Goal: Task Accomplishment & Management: Manage account settings

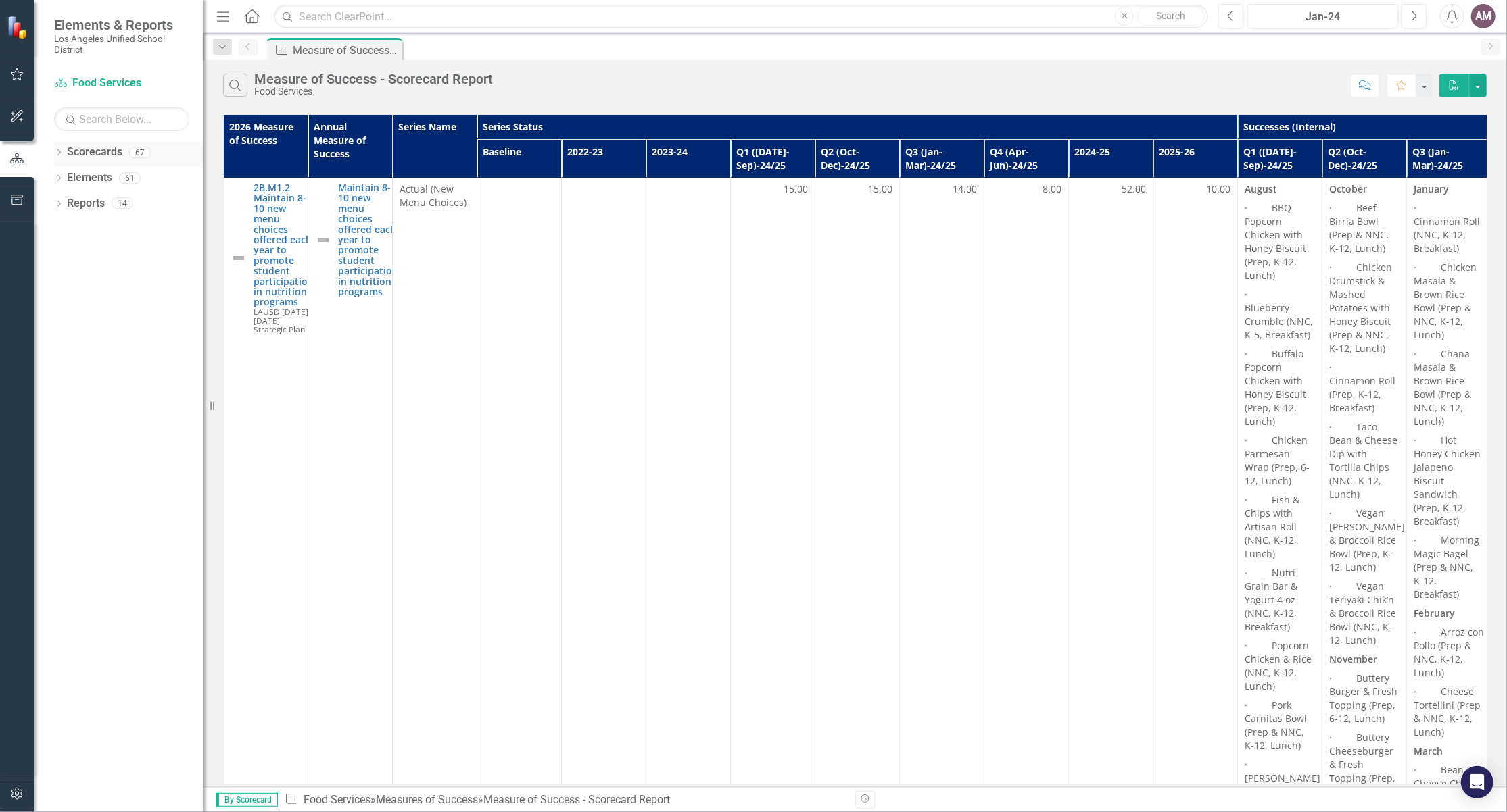
click at [55, 156] on icon "Dropdown" at bounding box center [59, 153] width 10 height 7
click at [69, 174] on icon "Dropdown" at bounding box center [66, 178] width 10 height 8
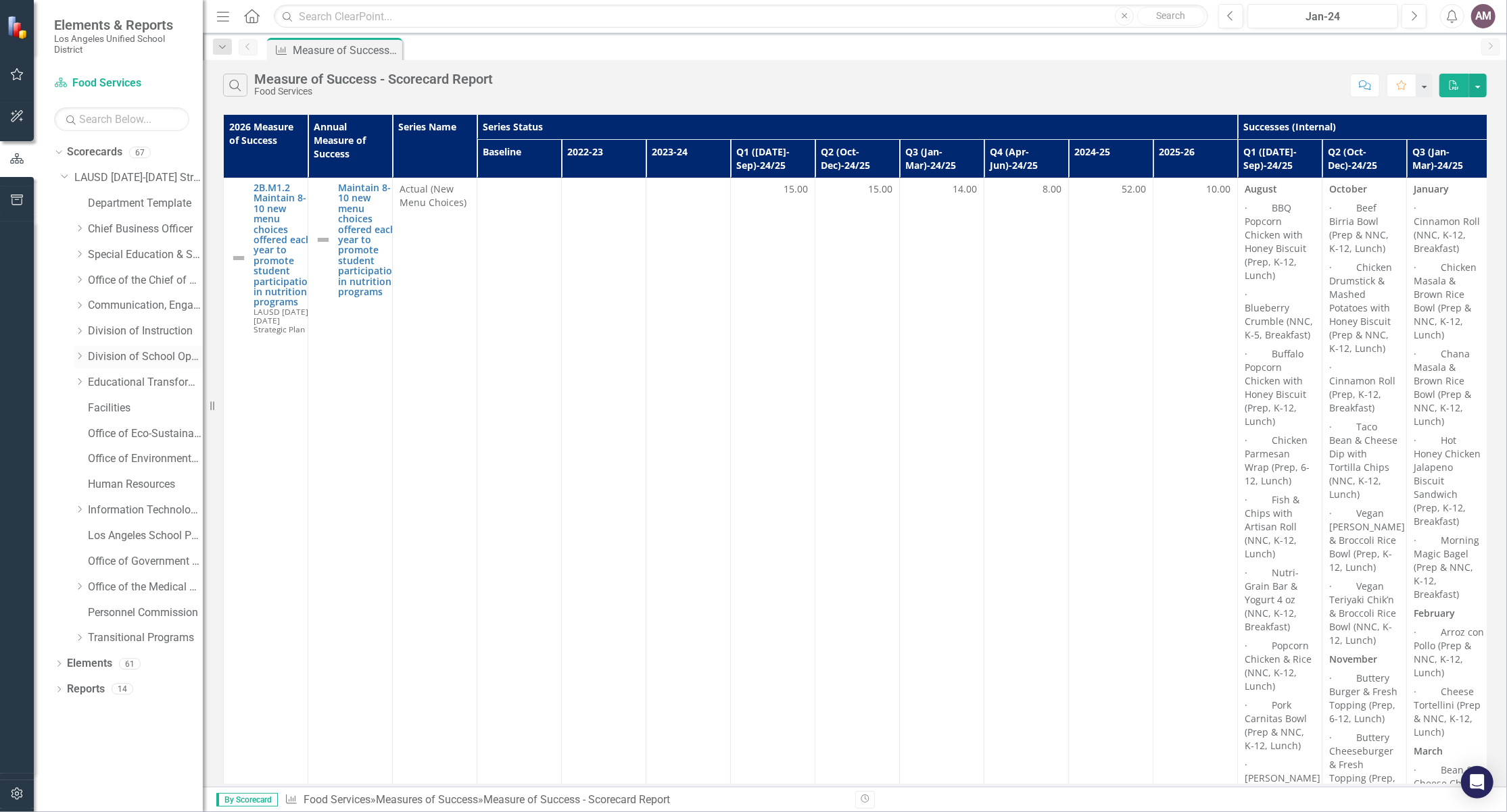
click at [76, 359] on icon "Dropdown" at bounding box center [80, 356] width 10 height 8
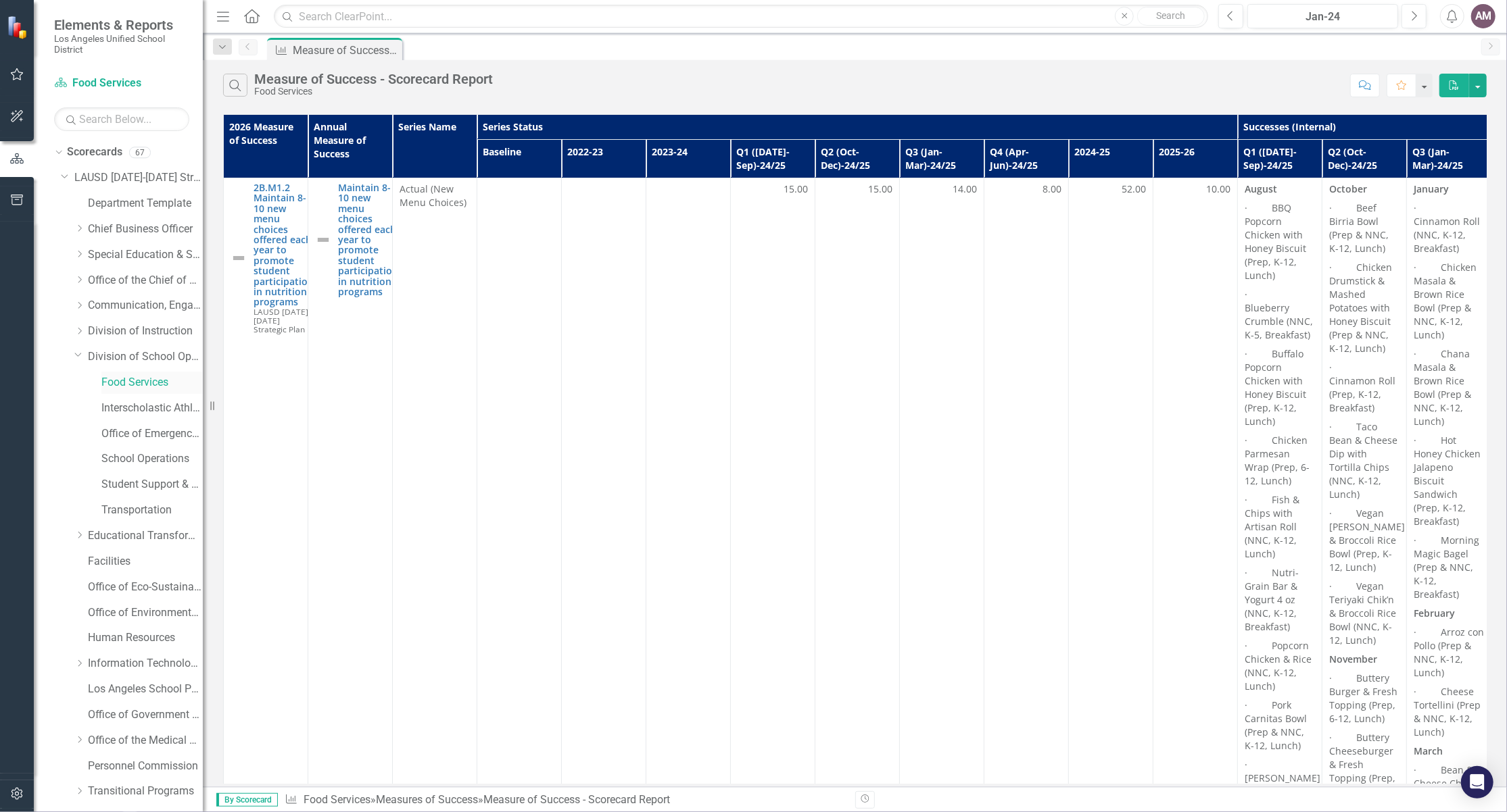
click at [119, 387] on link "Food Services" at bounding box center [152, 382] width 101 height 15
click at [123, 382] on link "Food Services" at bounding box center [152, 382] width 101 height 15
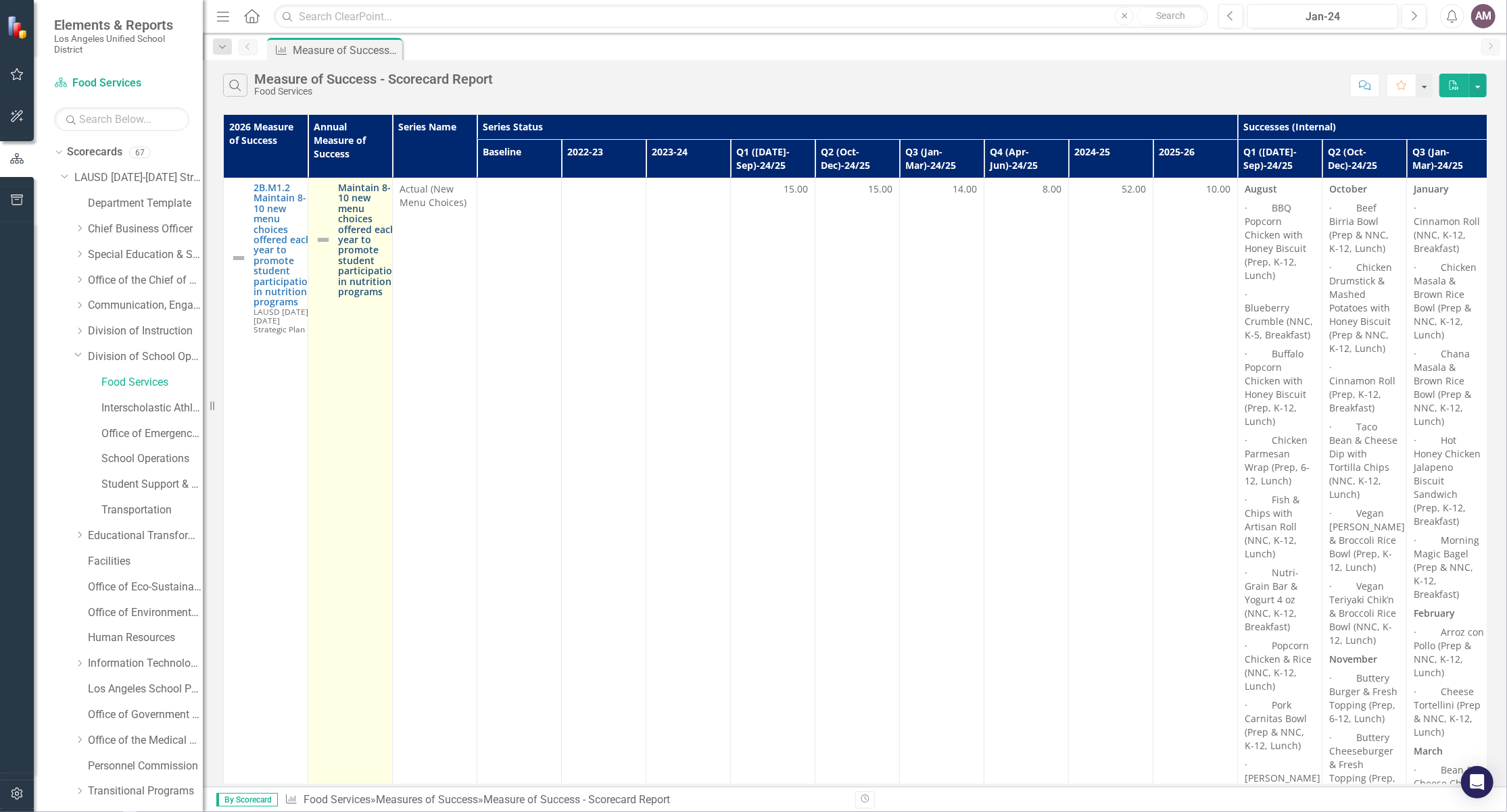
click at [358, 253] on link "Maintain 8-10 new menu choices offered each year to promote student participati…" at bounding box center [368, 239] width 60 height 114
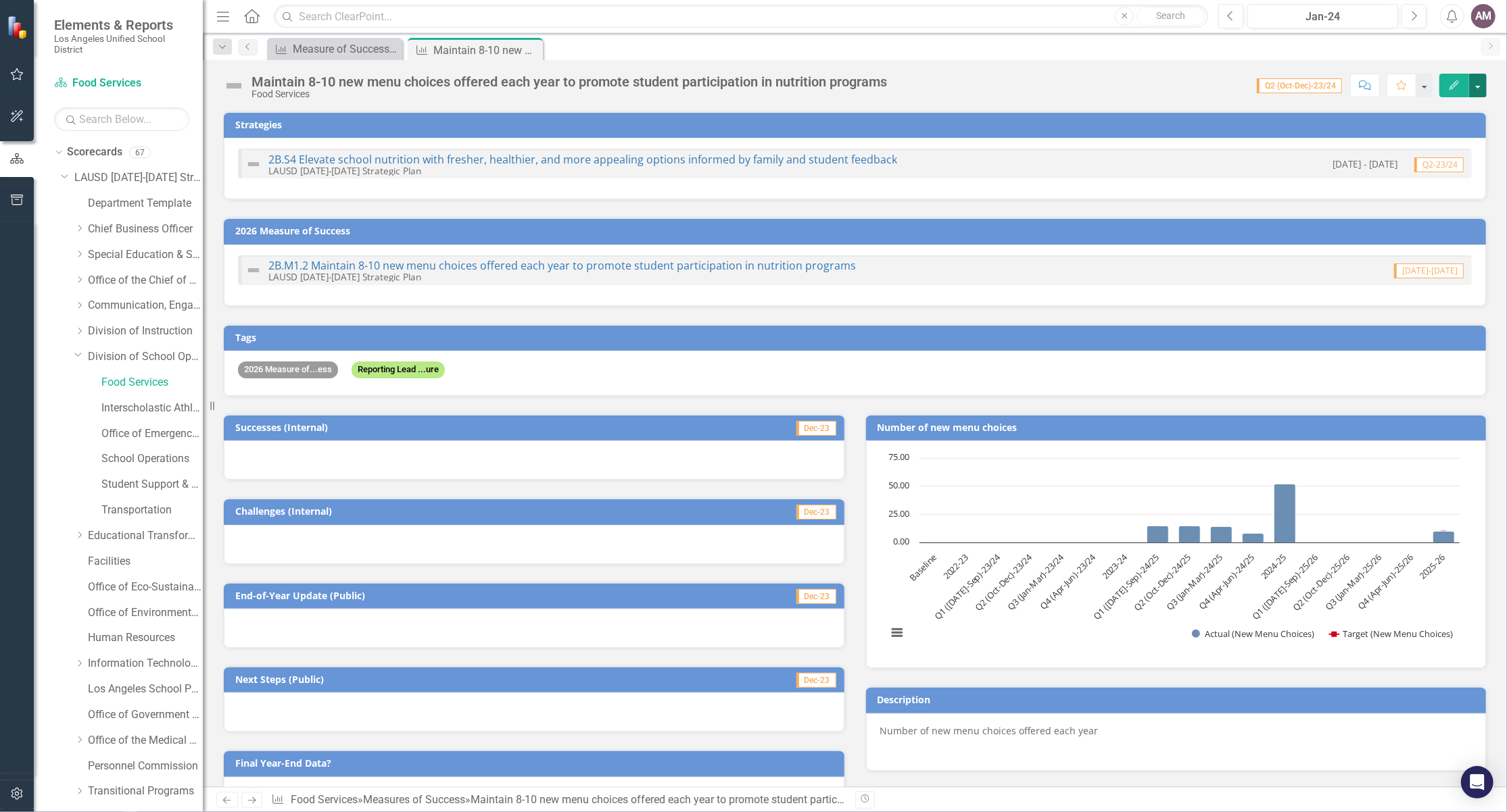
click at [1483, 79] on button "button" at bounding box center [1478, 85] width 18 height 24
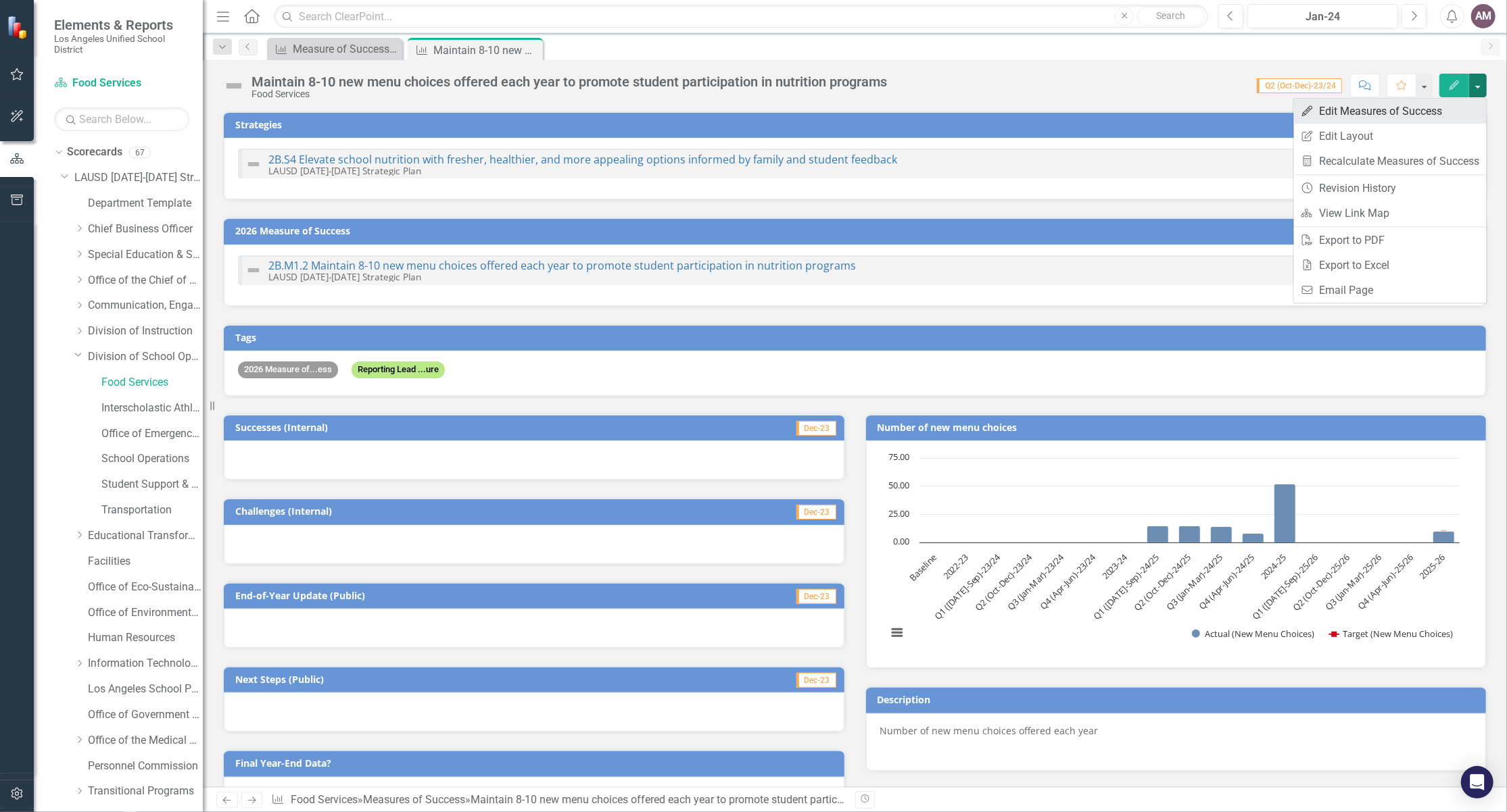
click at [1392, 116] on link "Edit Edit Measures of Success" at bounding box center [1390, 111] width 192 height 25
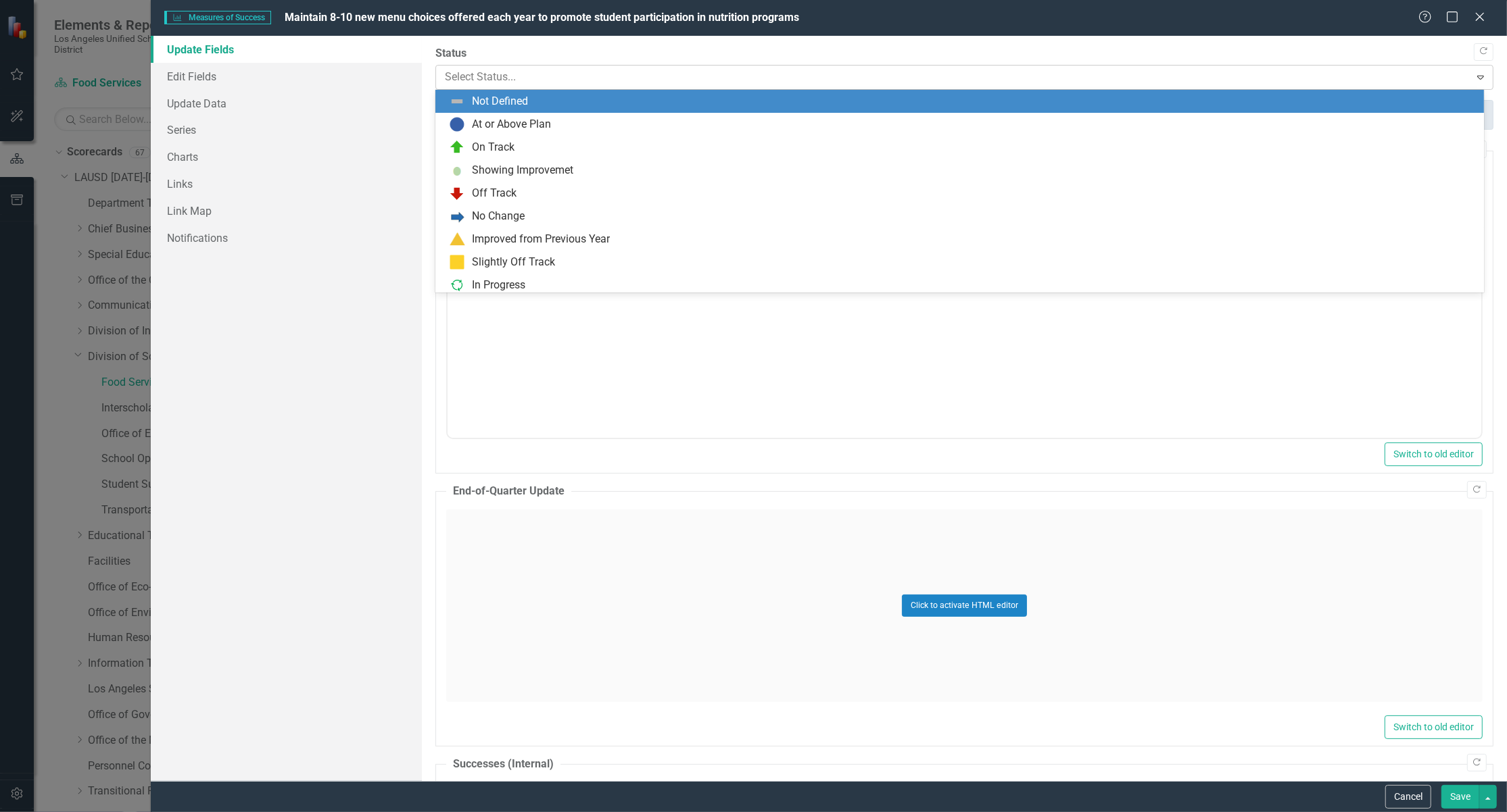
click at [812, 69] on div at bounding box center [953, 77] width 1016 height 18
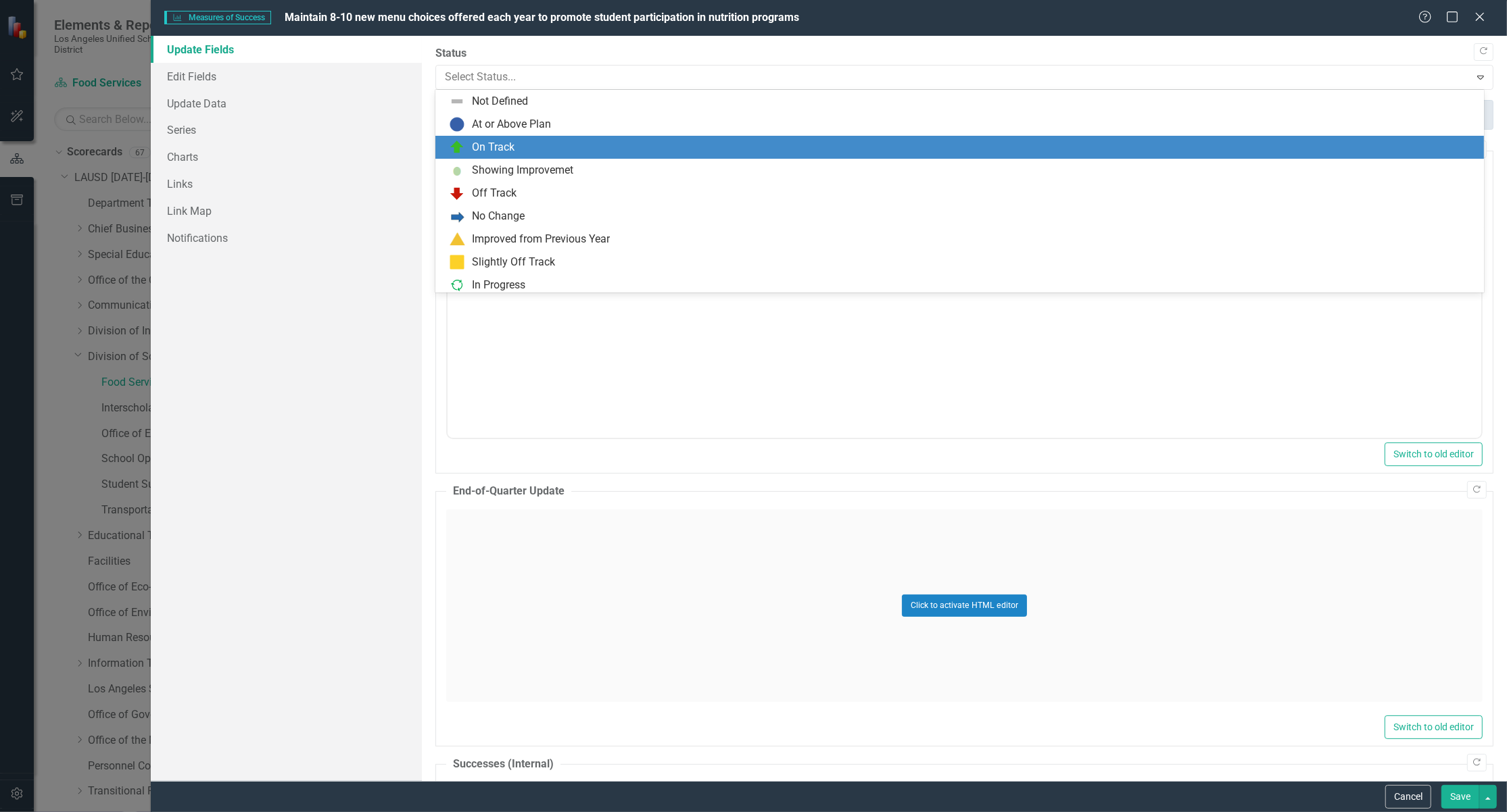
click at [571, 144] on div "On Track" at bounding box center [962, 148] width 1027 height 16
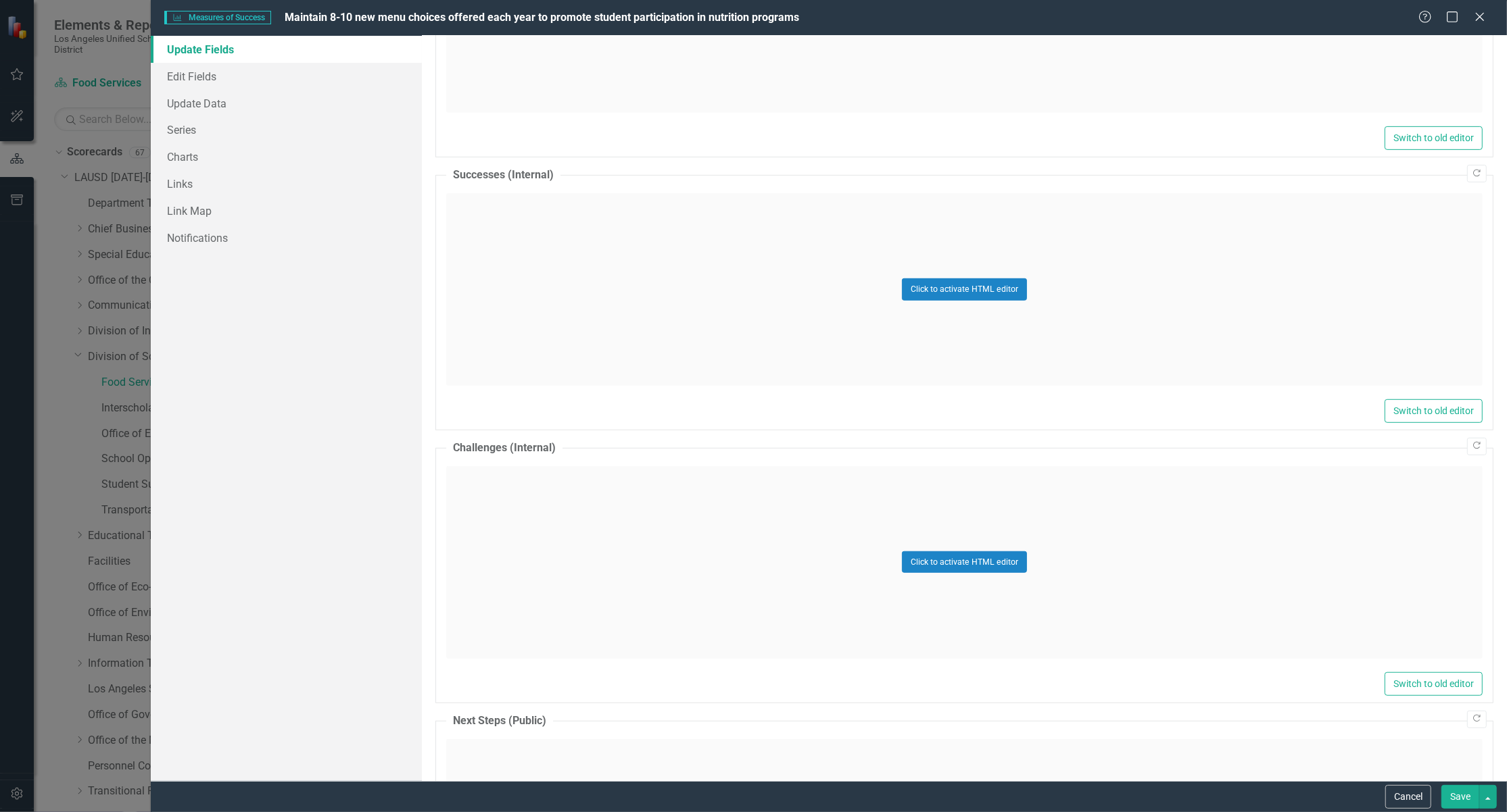
scroll to position [1081, 0]
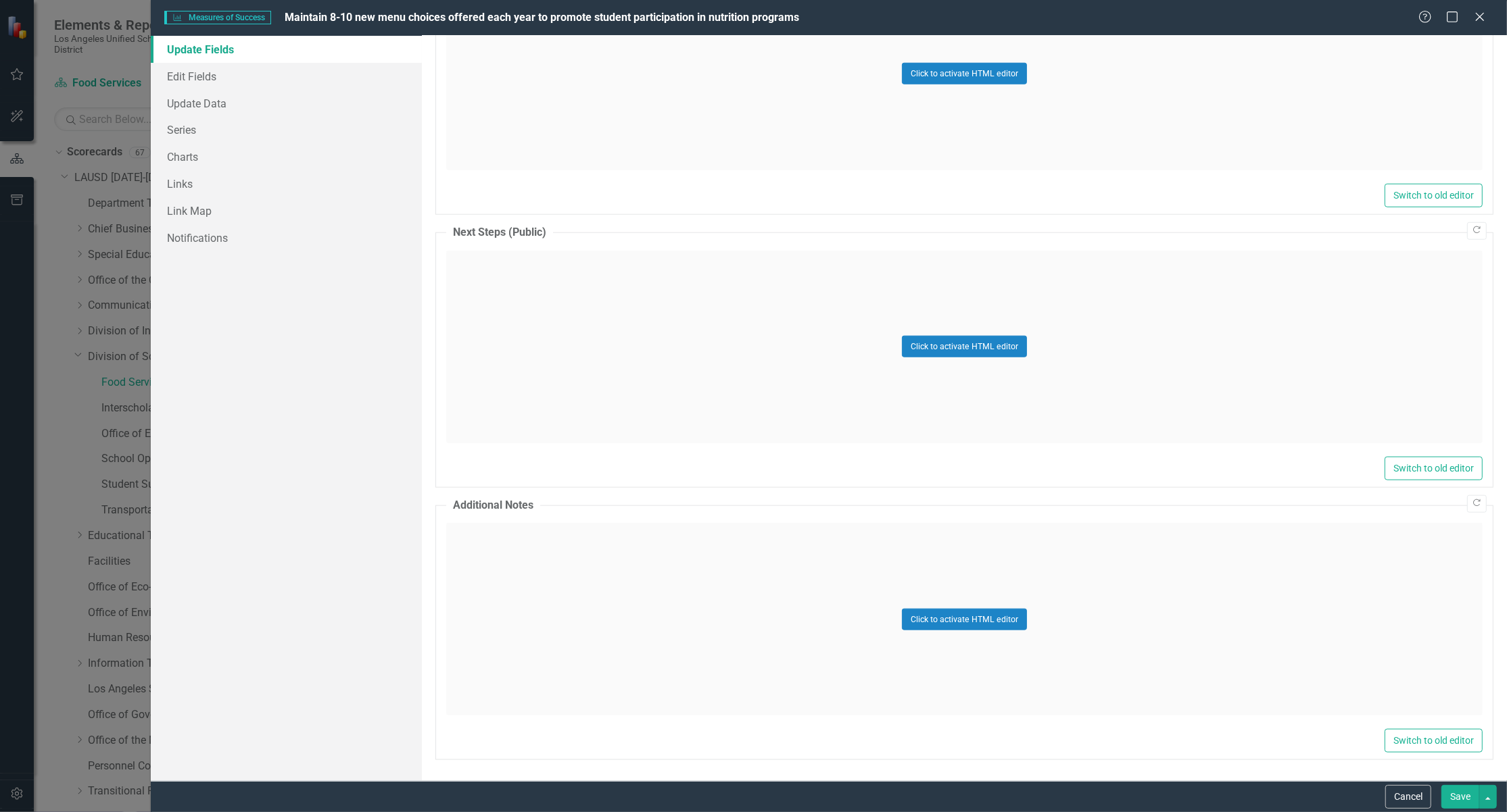
click at [1448, 799] on button "Save" at bounding box center [1460, 797] width 38 height 24
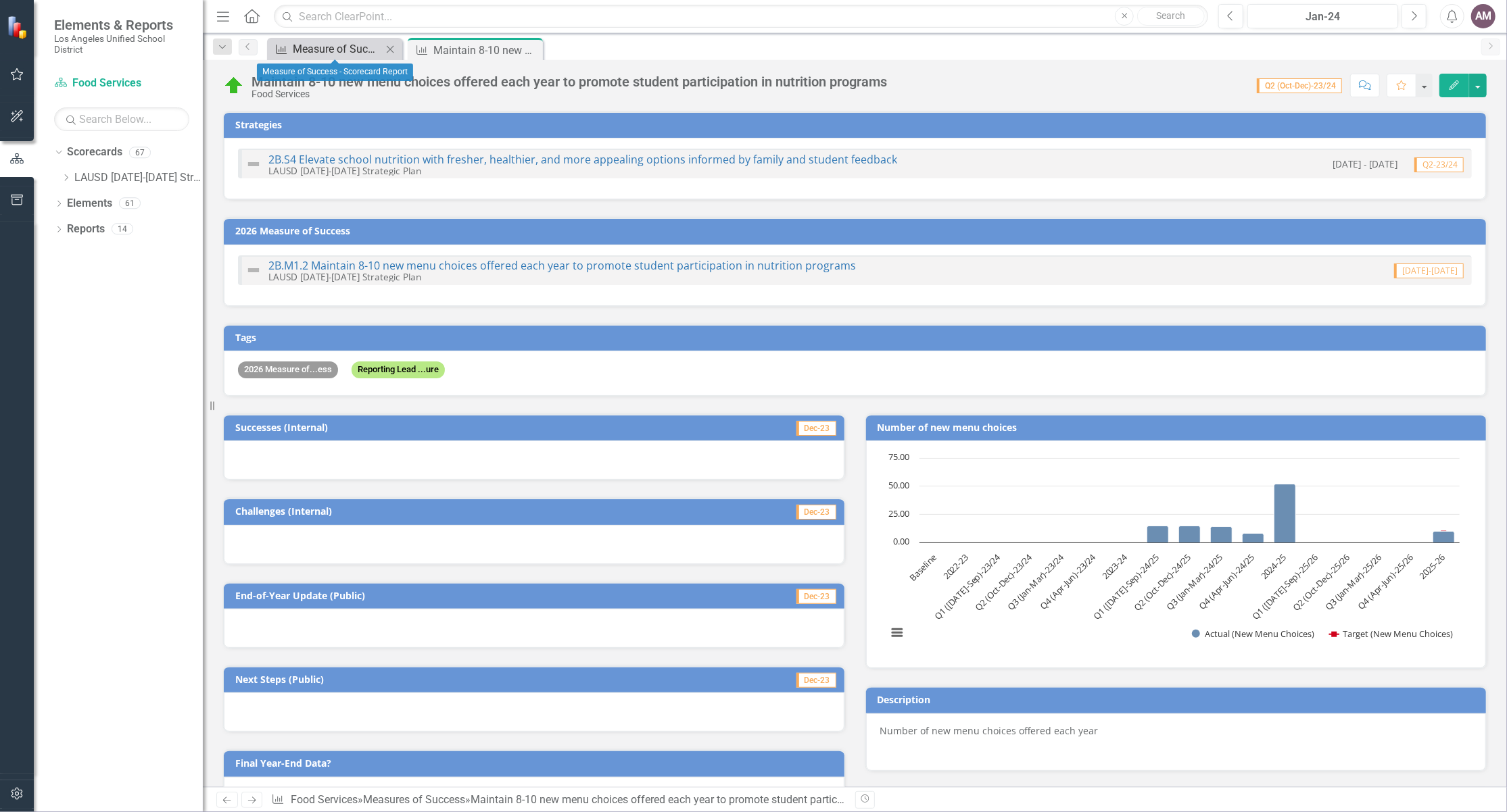
click at [326, 44] on div "Measure of Success - Scorecard Report" at bounding box center [338, 49] width 89 height 17
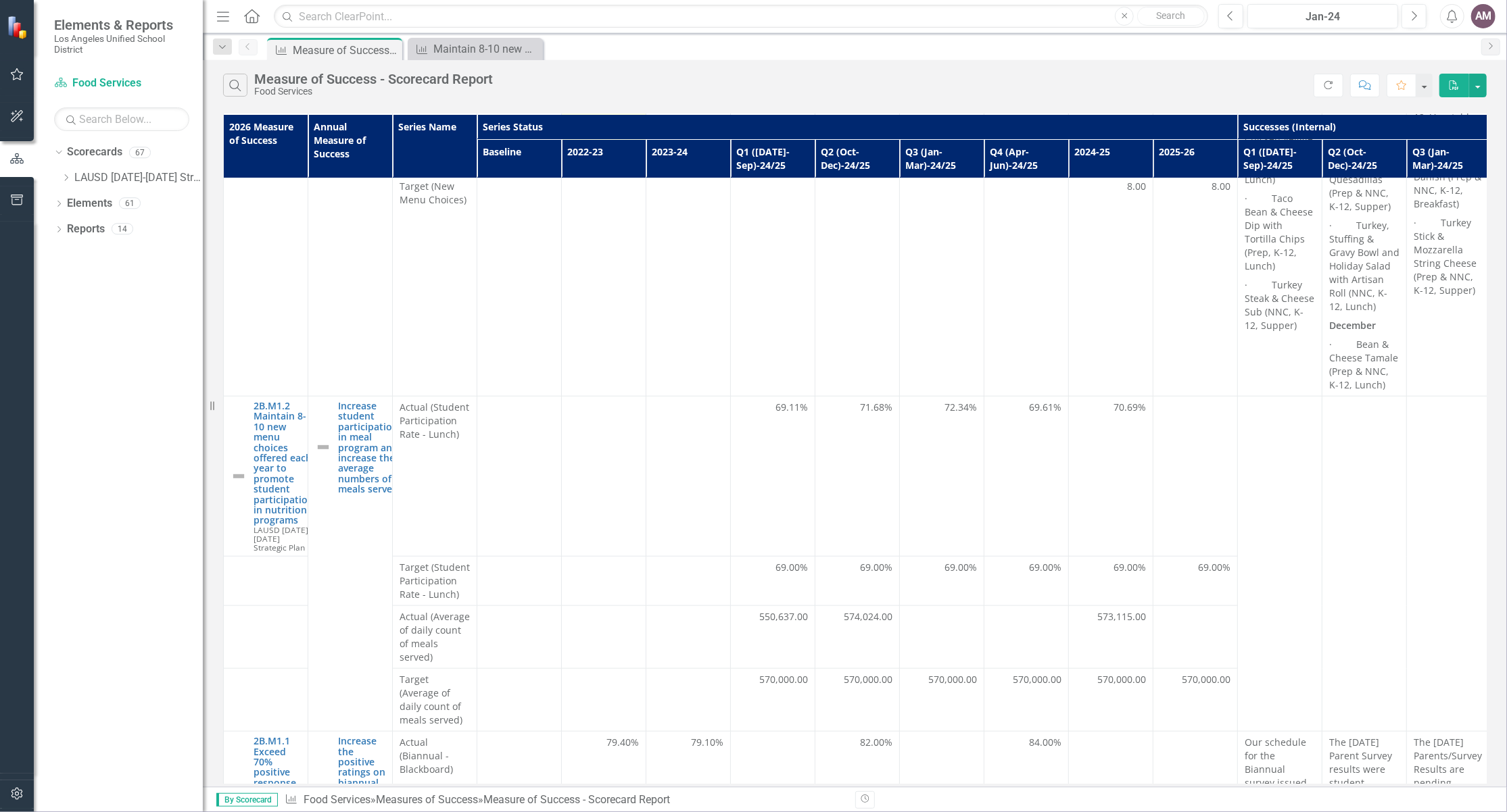
scroll to position [901, 0]
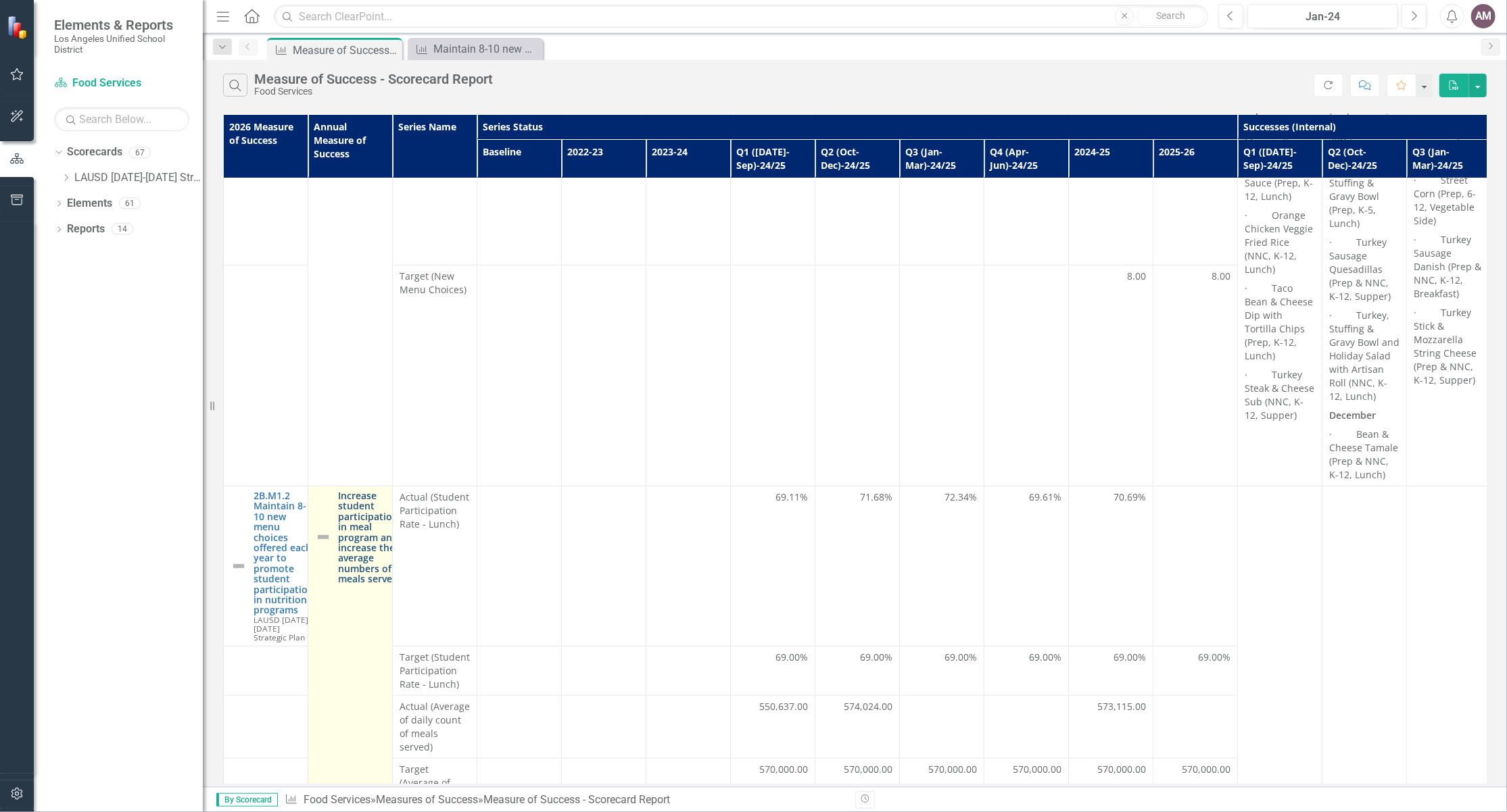
click at [359, 524] on link "Increase student participation in meal program and increase the average numbers…" at bounding box center [368, 538] width 60 height 94
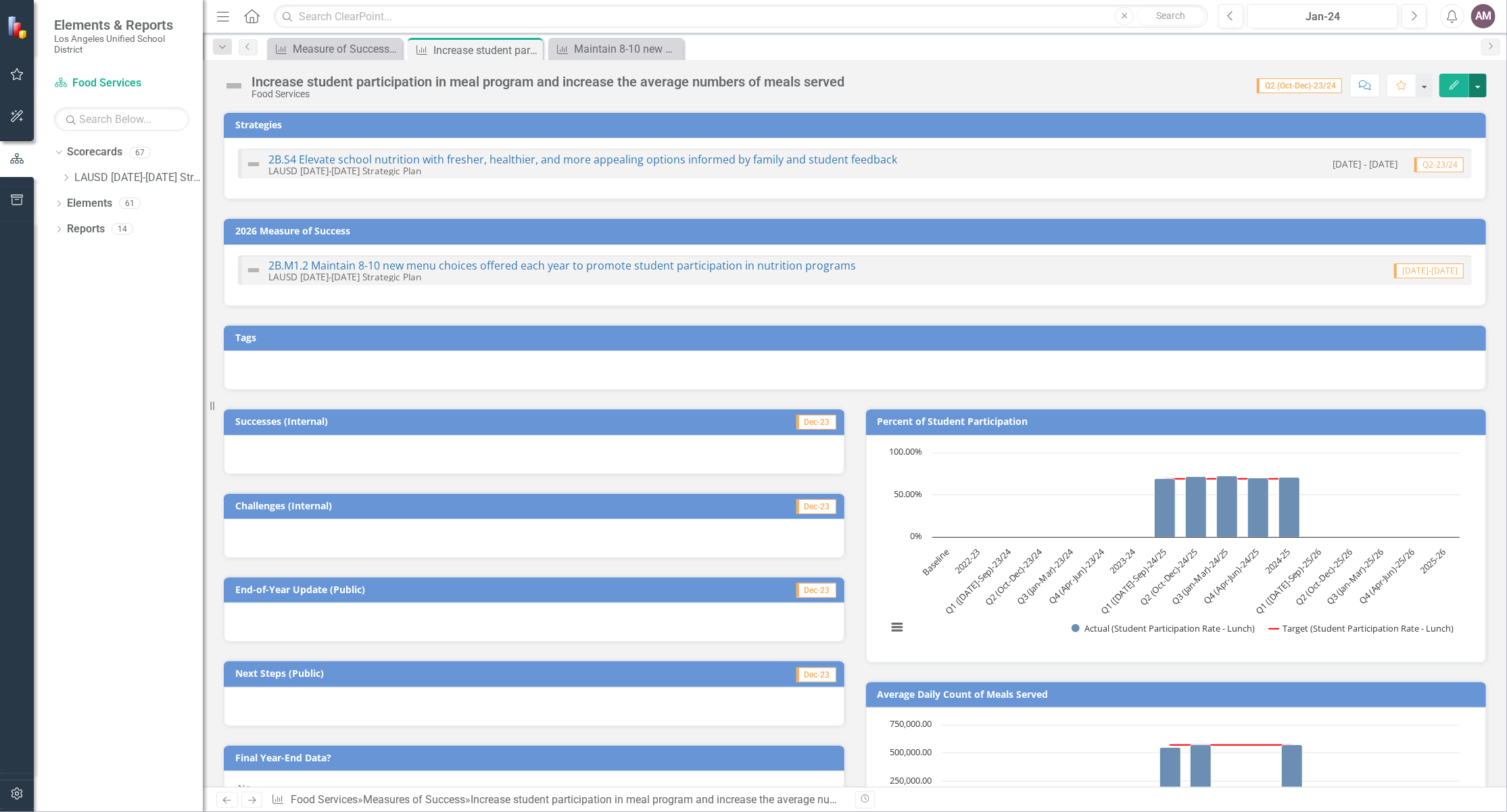
click at [1484, 88] on button "button" at bounding box center [1478, 85] width 18 height 24
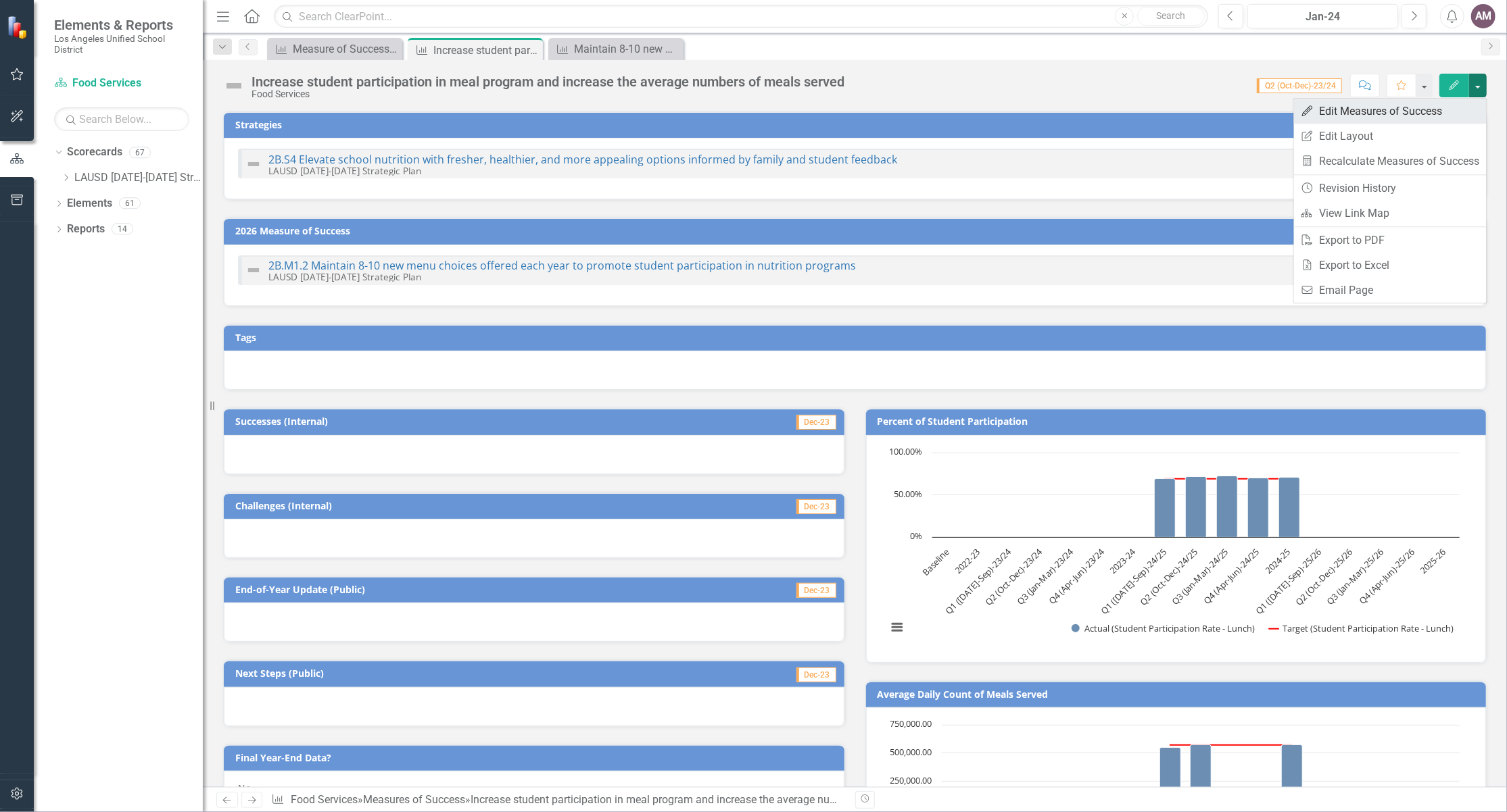
click at [1418, 111] on link "Edit Edit Measures of Success" at bounding box center [1390, 111] width 192 height 25
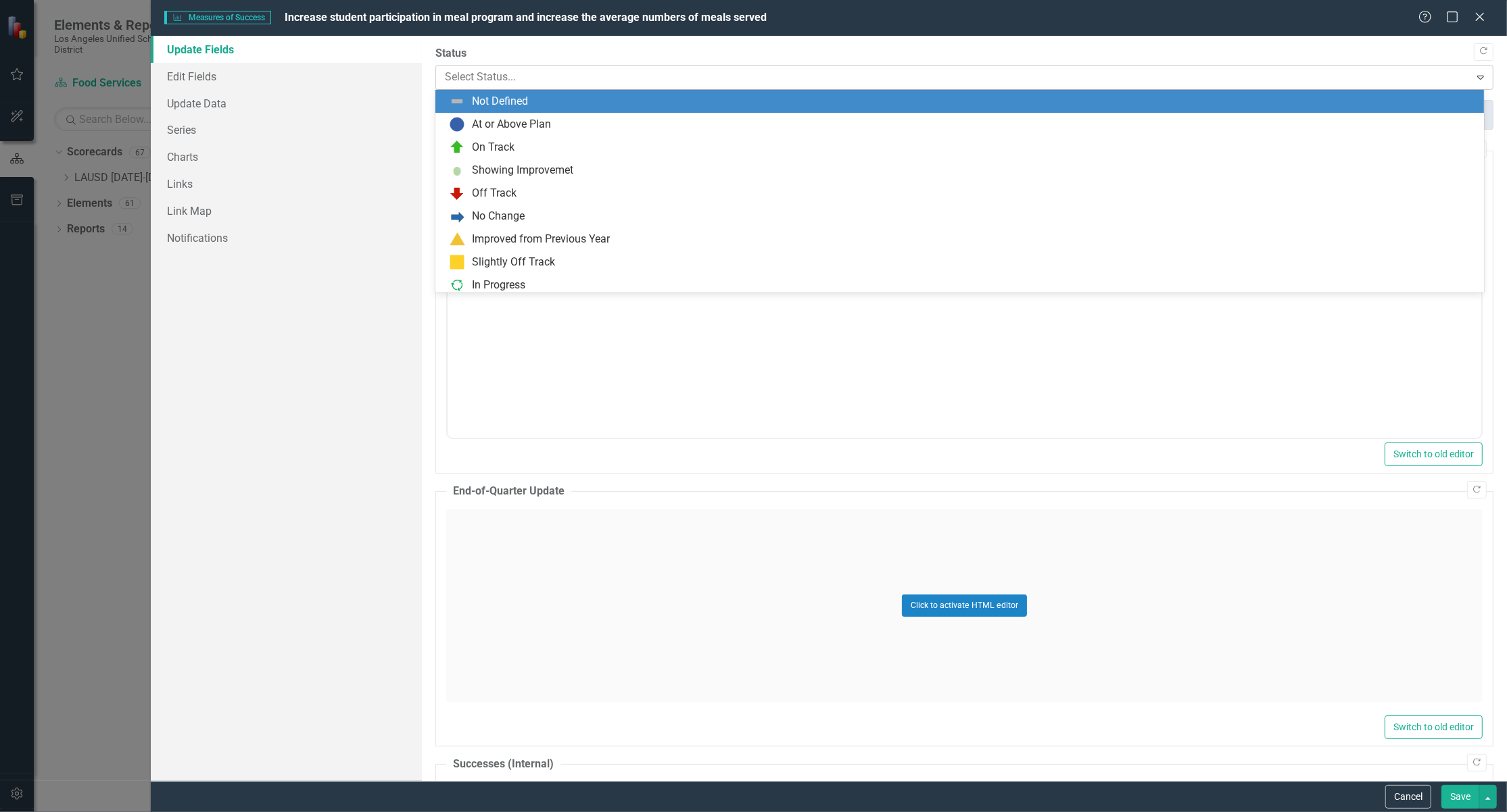
click at [1477, 76] on icon at bounding box center [1480, 77] width 6 height 4
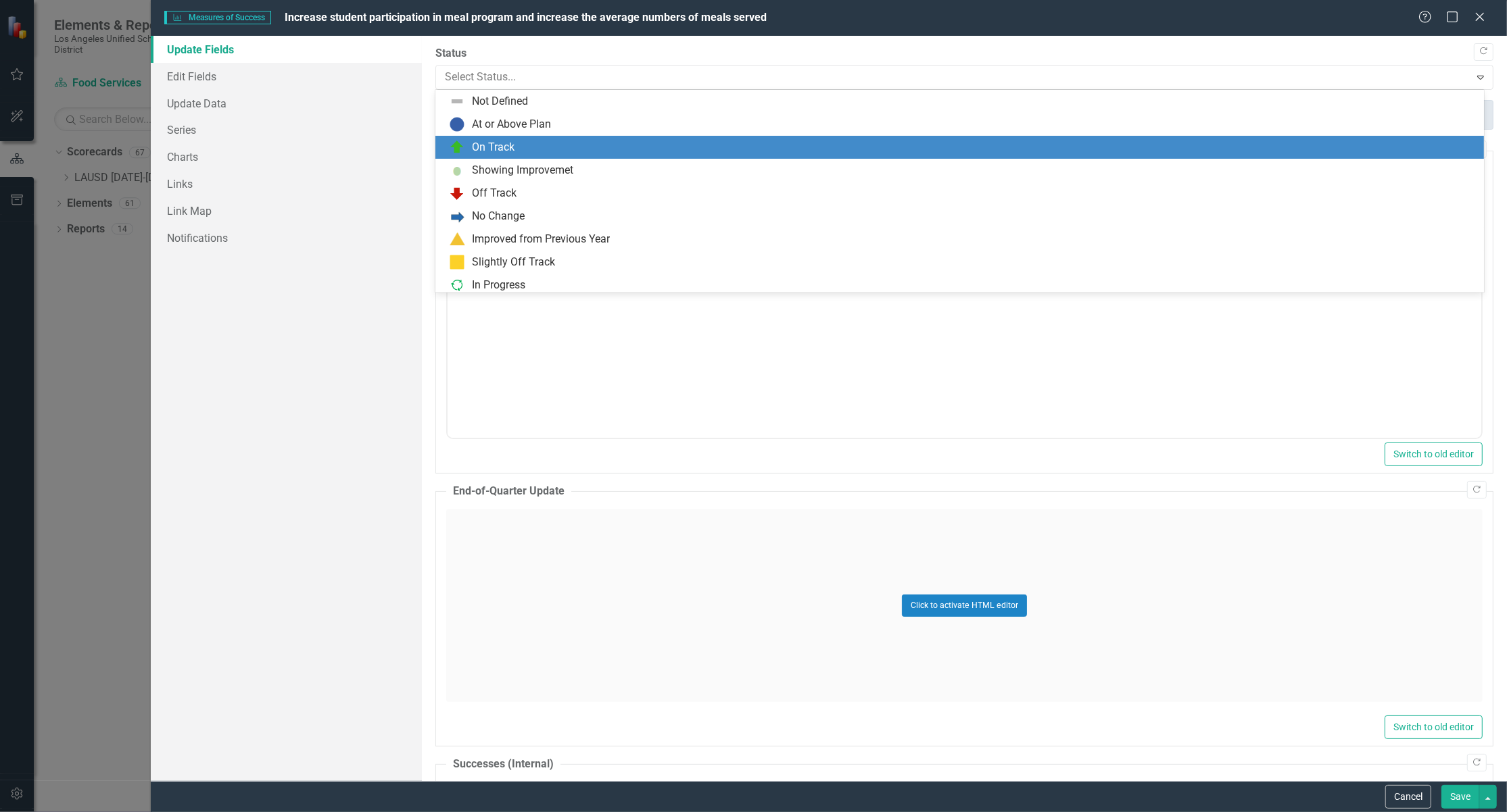
click at [875, 146] on div "On Track" at bounding box center [962, 148] width 1027 height 16
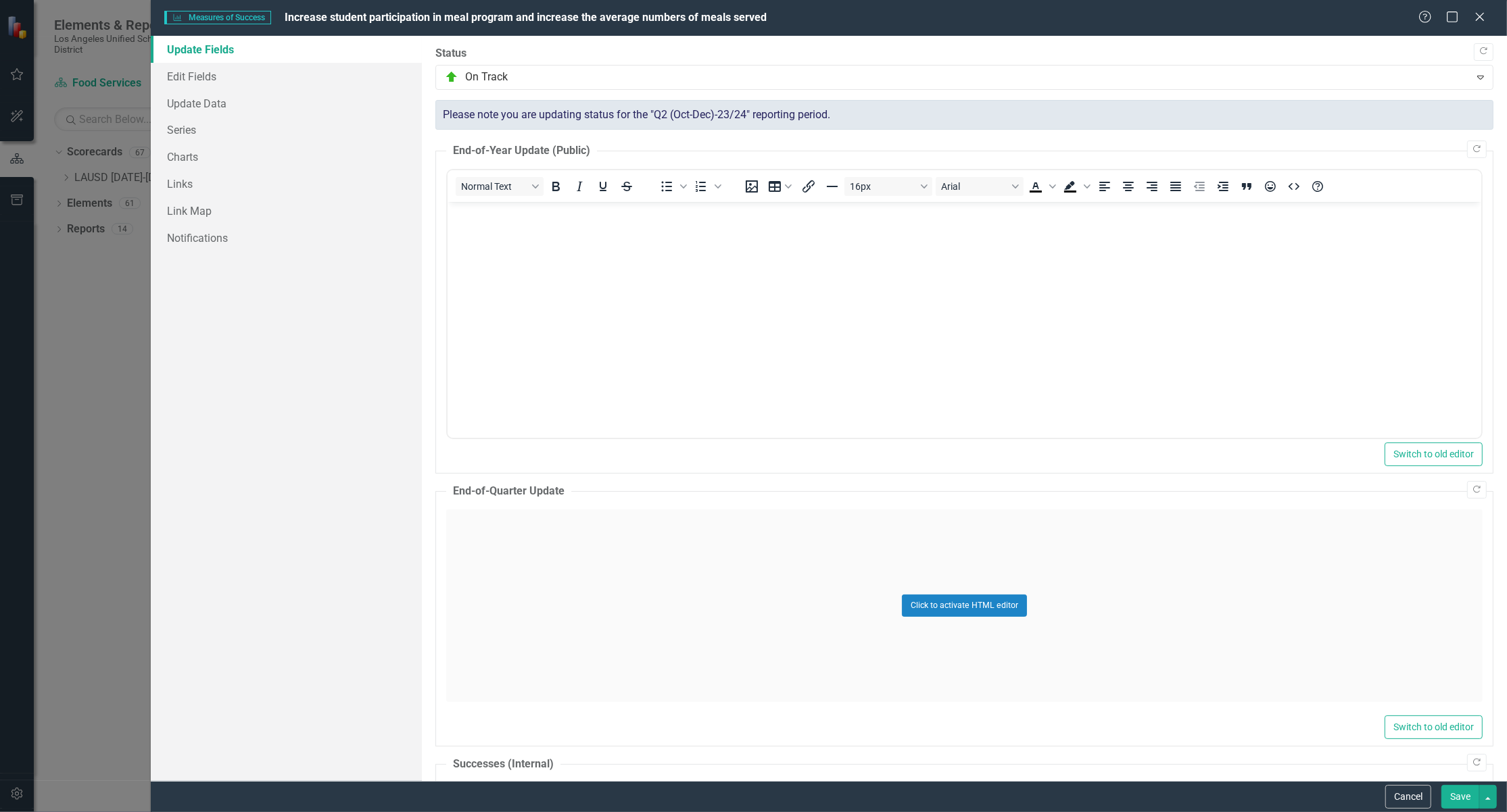
click at [1462, 803] on button "Save" at bounding box center [1460, 797] width 38 height 24
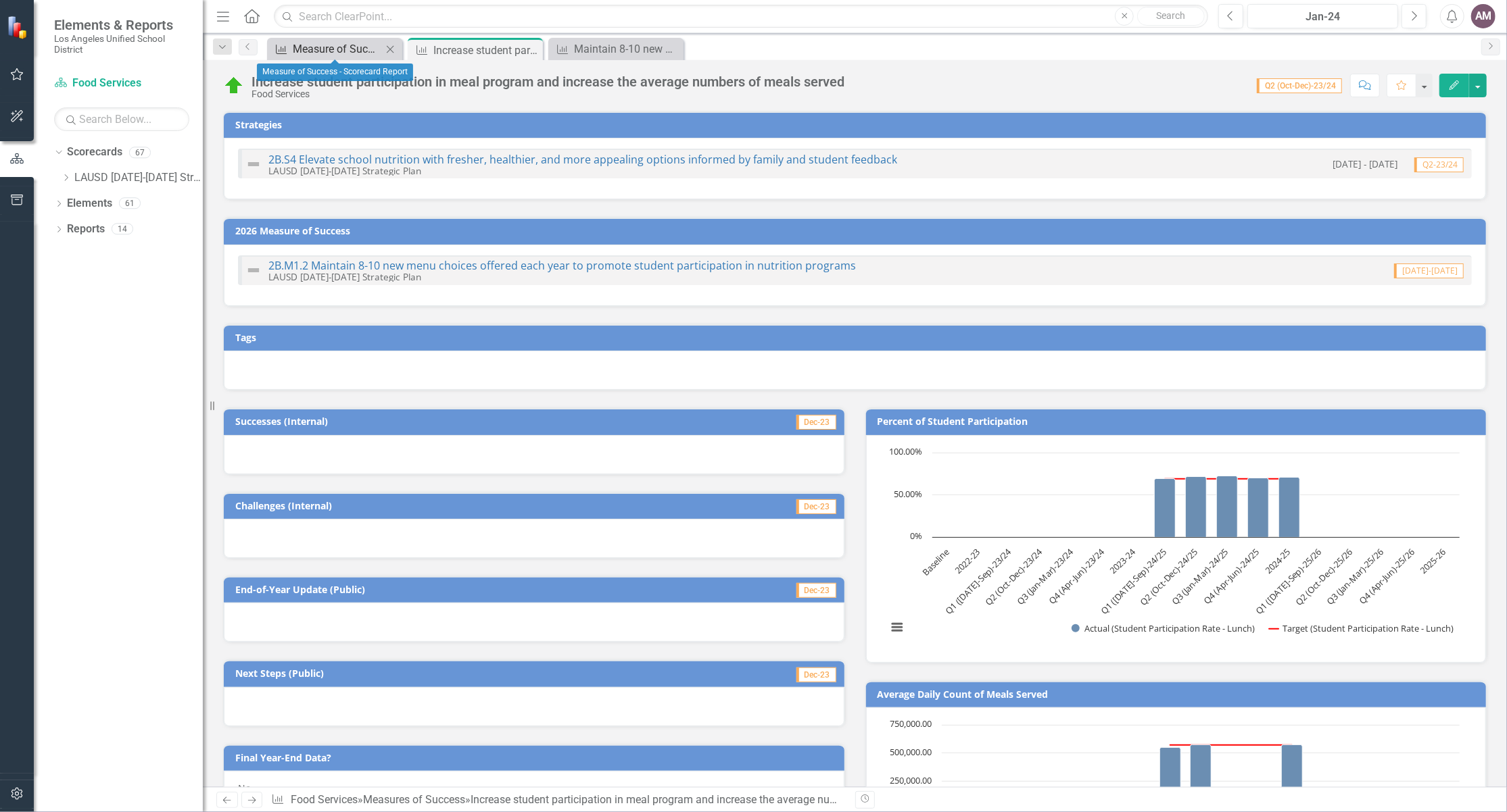
click at [363, 47] on div "Measure of Success - Scorecard Report" at bounding box center [338, 49] width 89 height 17
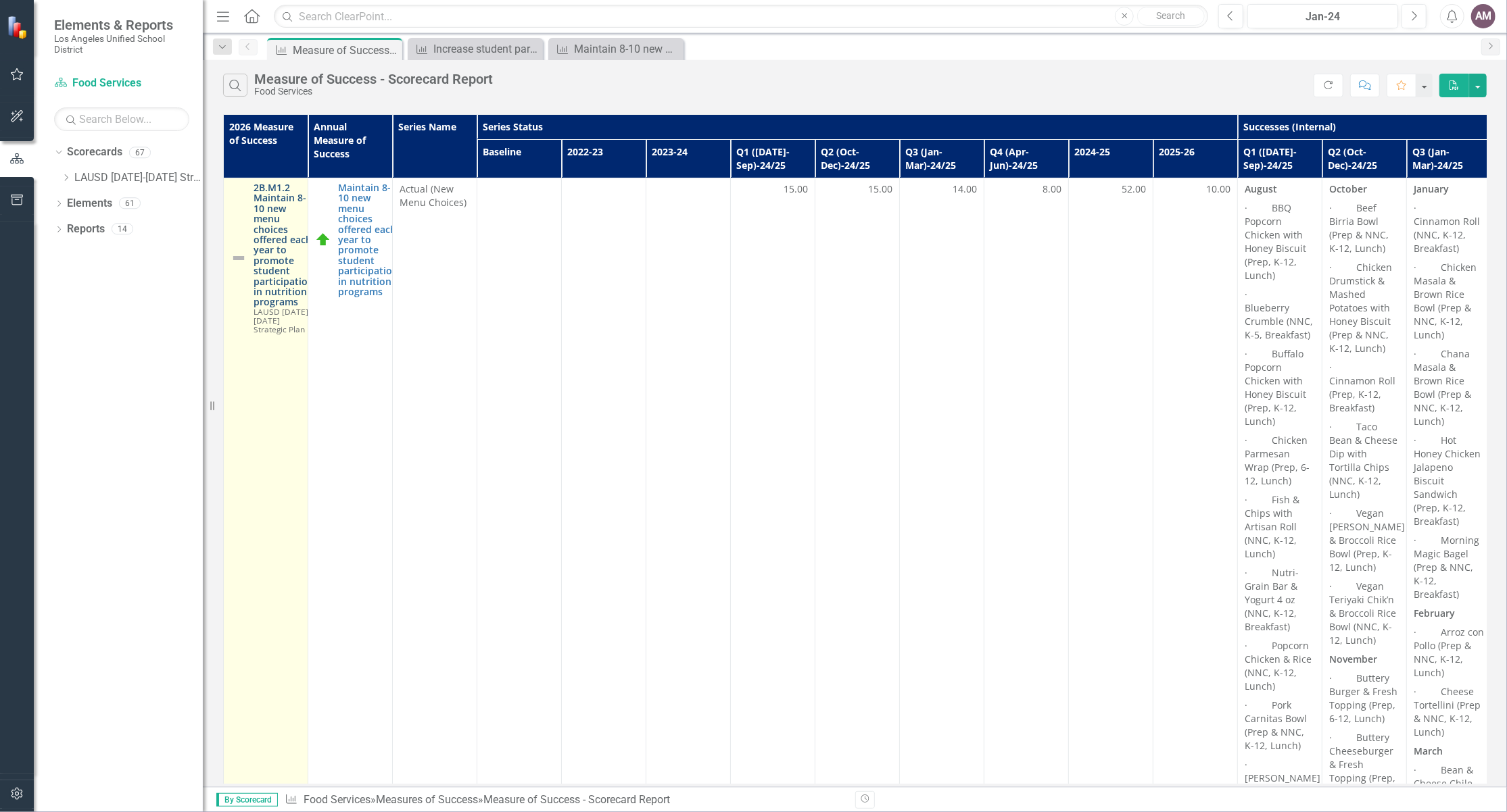
click at [265, 280] on link "2B.M1.2 Maintain 8-10 new menu choices offered each year to promote student par…" at bounding box center [283, 245] width 60 height 125
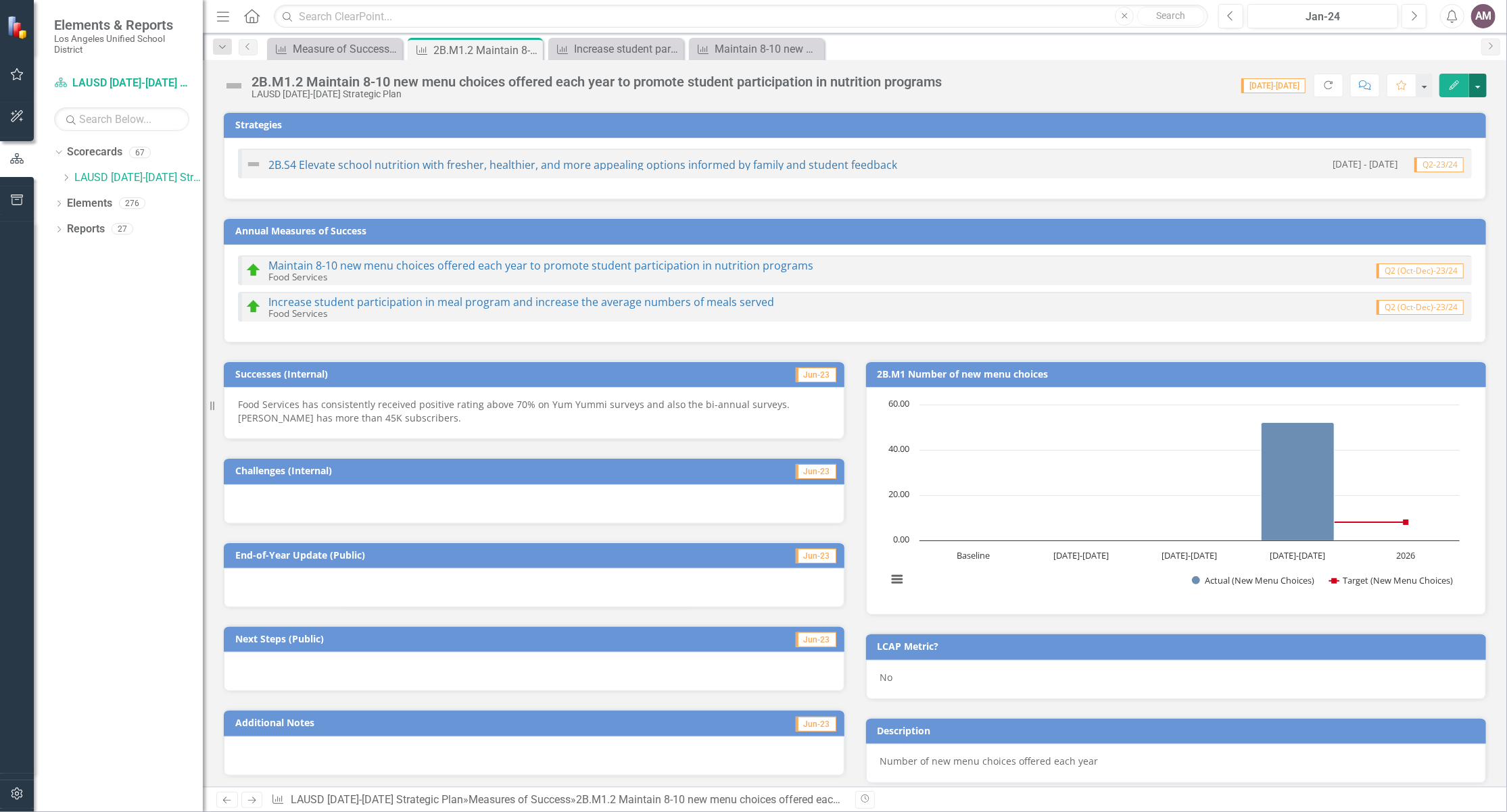
click at [1475, 89] on button "button" at bounding box center [1478, 85] width 18 height 24
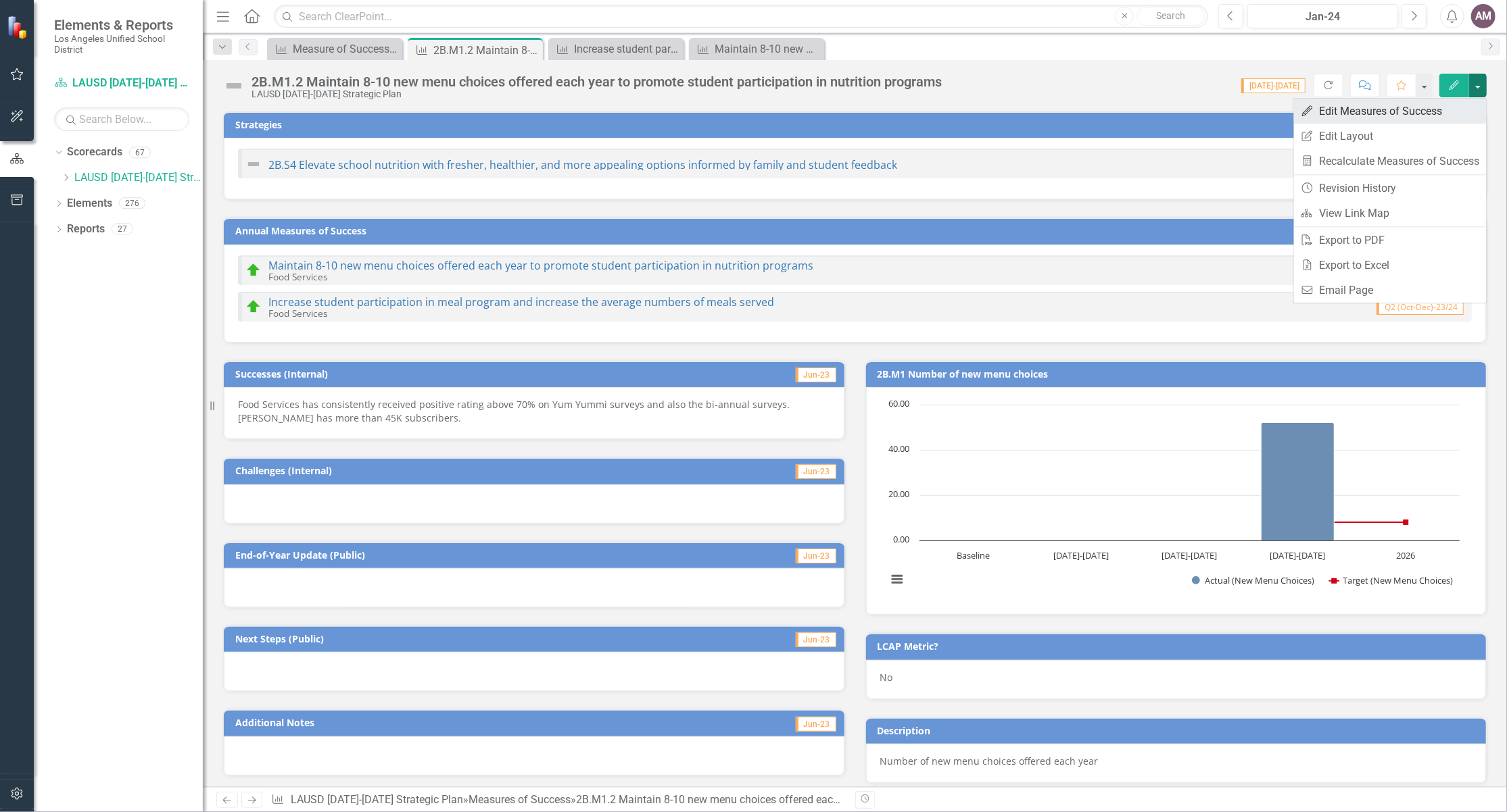
click at [1410, 115] on link "Edit Edit Measures of Success" at bounding box center [1390, 111] width 192 height 25
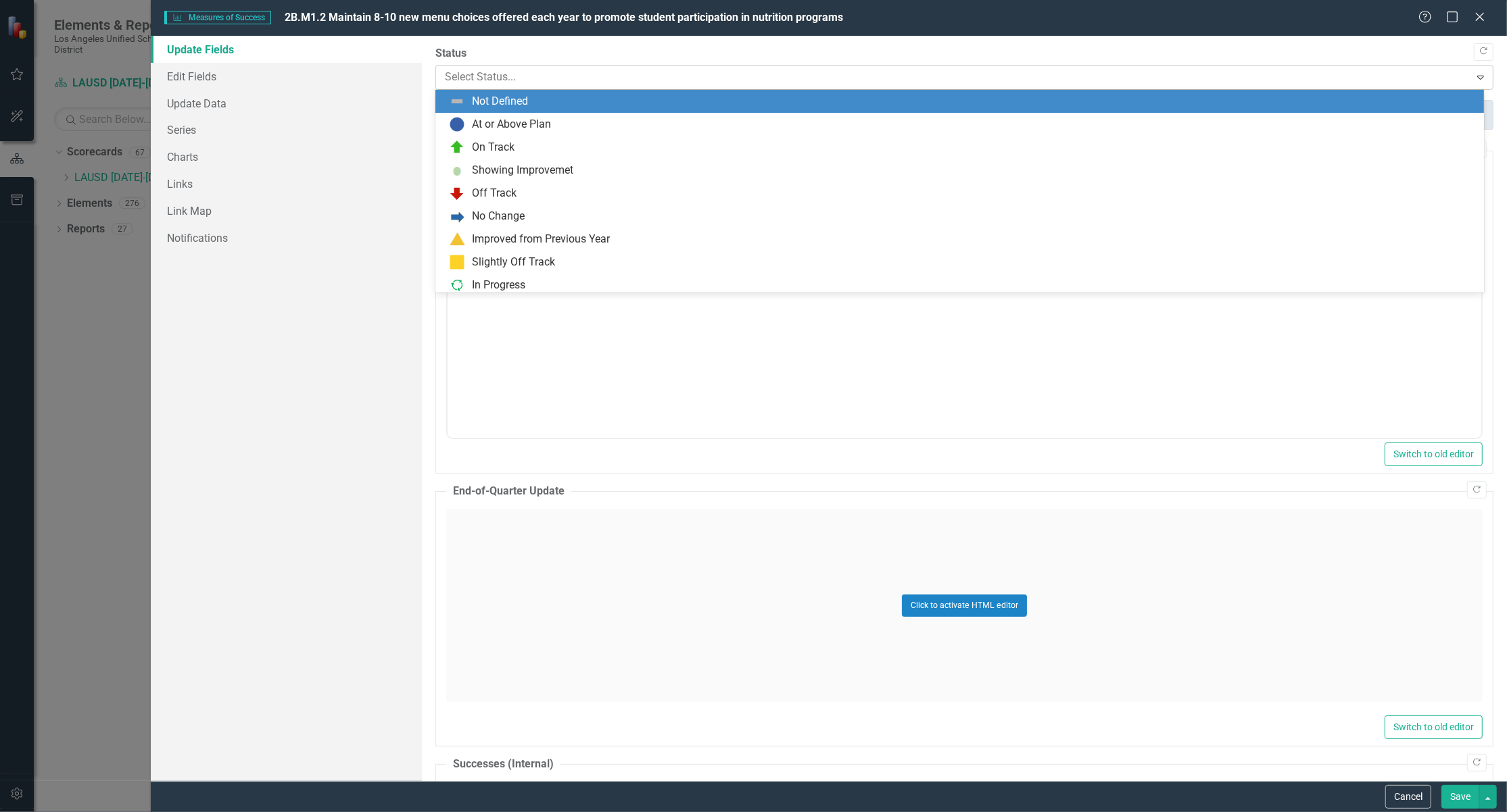
click at [1474, 81] on icon "Expand" at bounding box center [1480, 76] width 14 height 11
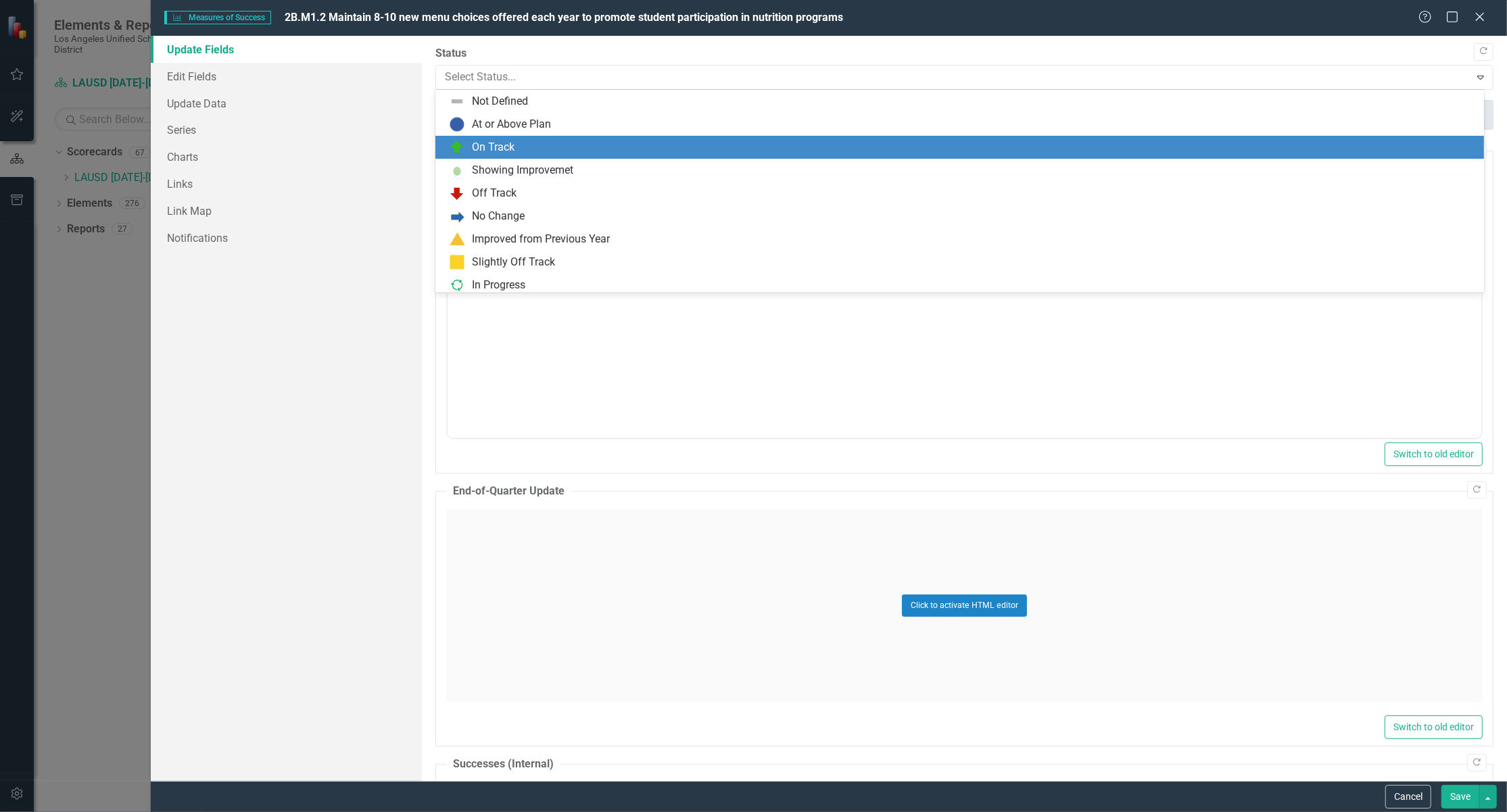
click at [622, 152] on div "On Track" at bounding box center [962, 148] width 1027 height 16
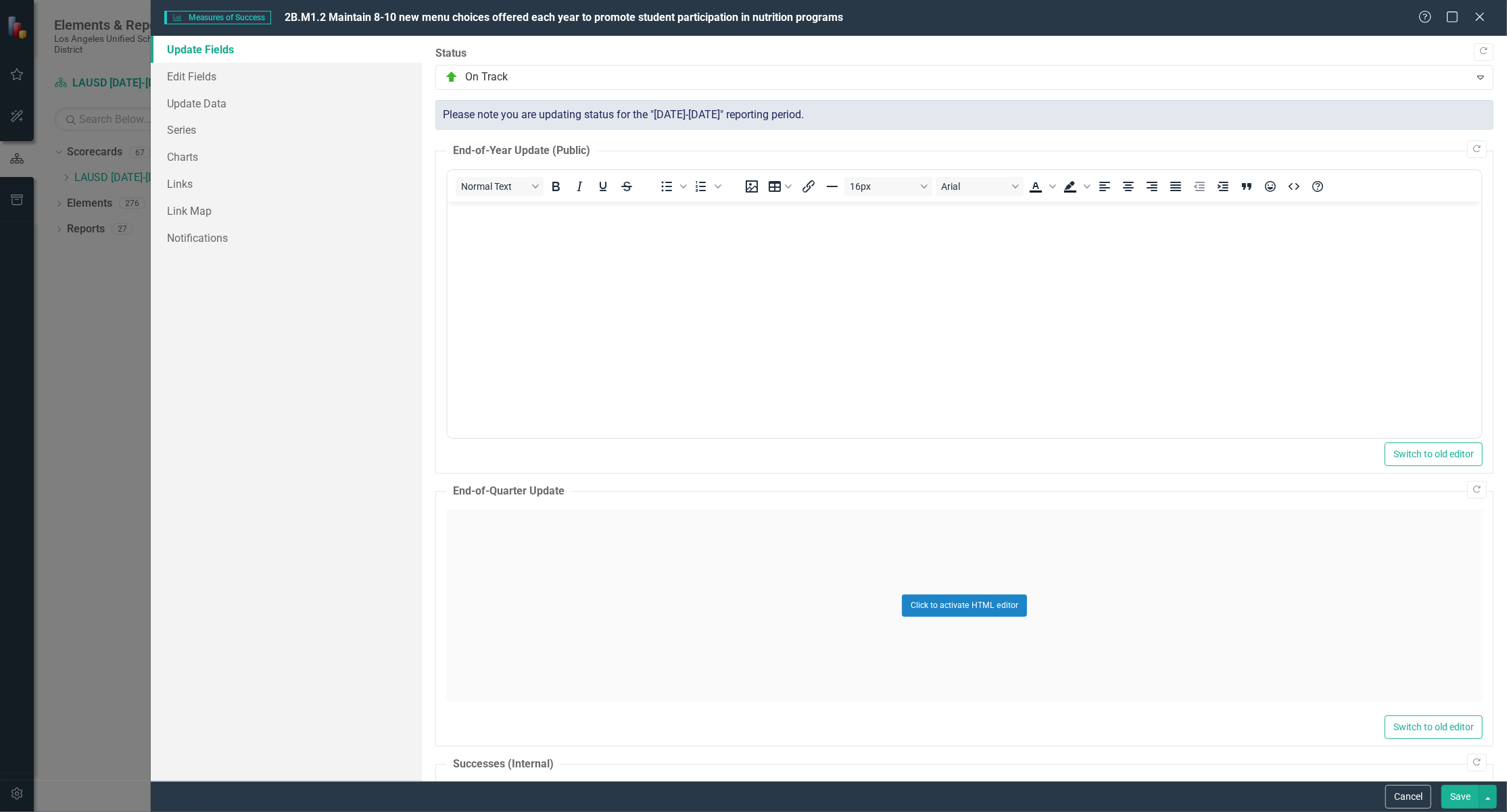
click at [1462, 796] on button "Save" at bounding box center [1460, 797] width 38 height 24
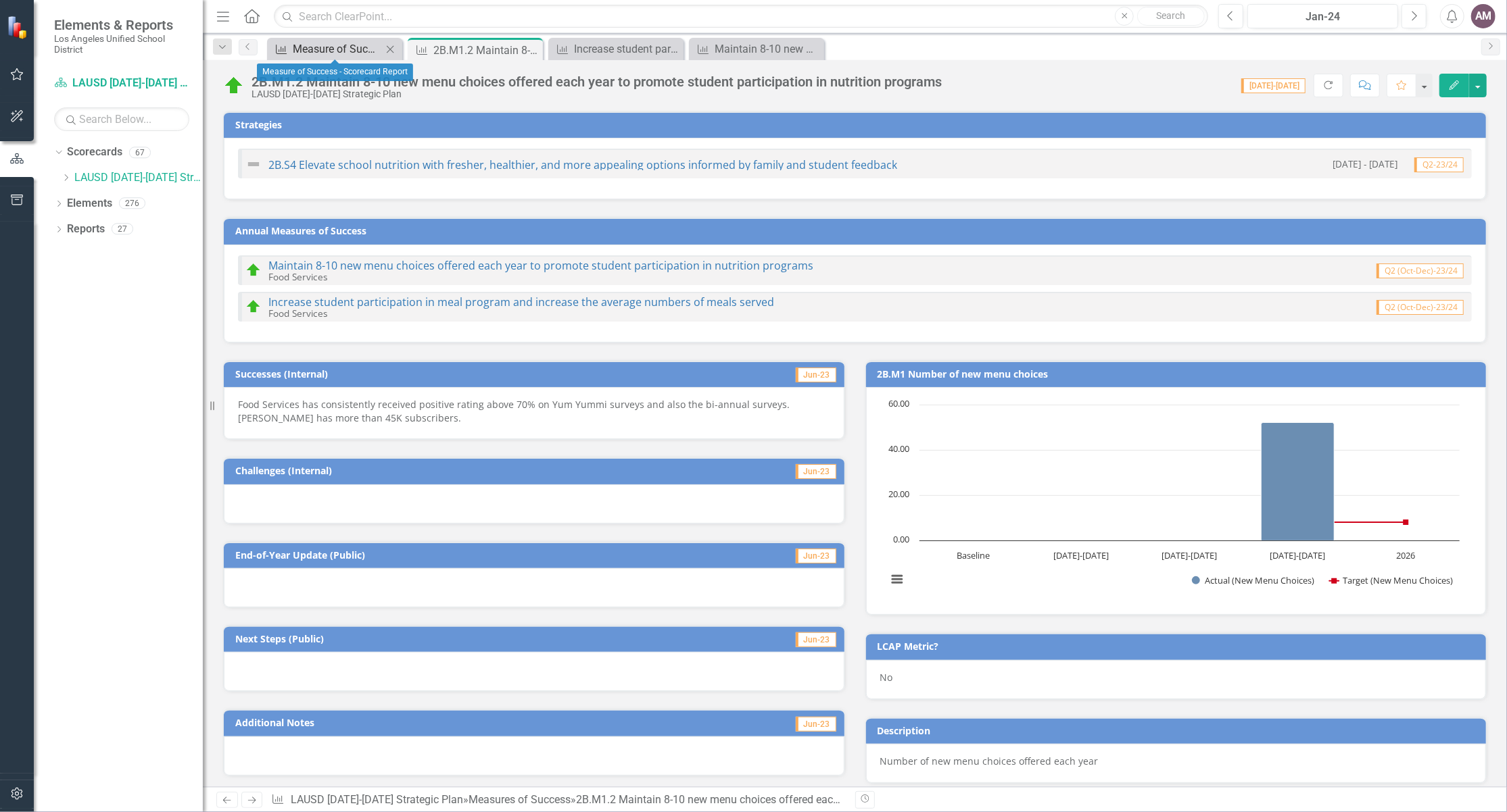
click at [321, 55] on div "Measure of Success - Scorecard Report" at bounding box center [338, 49] width 89 height 17
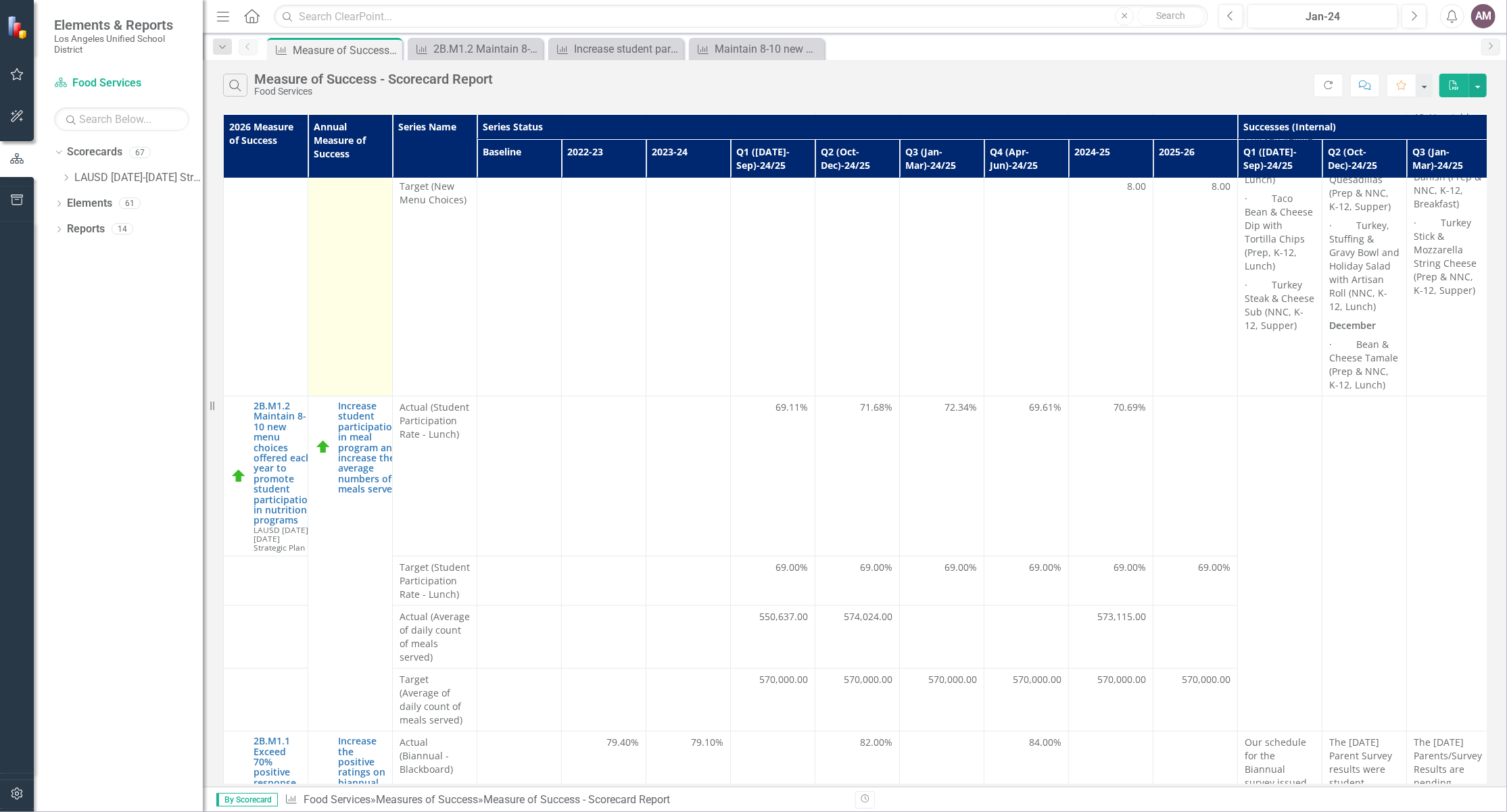
scroll to position [1280, 0]
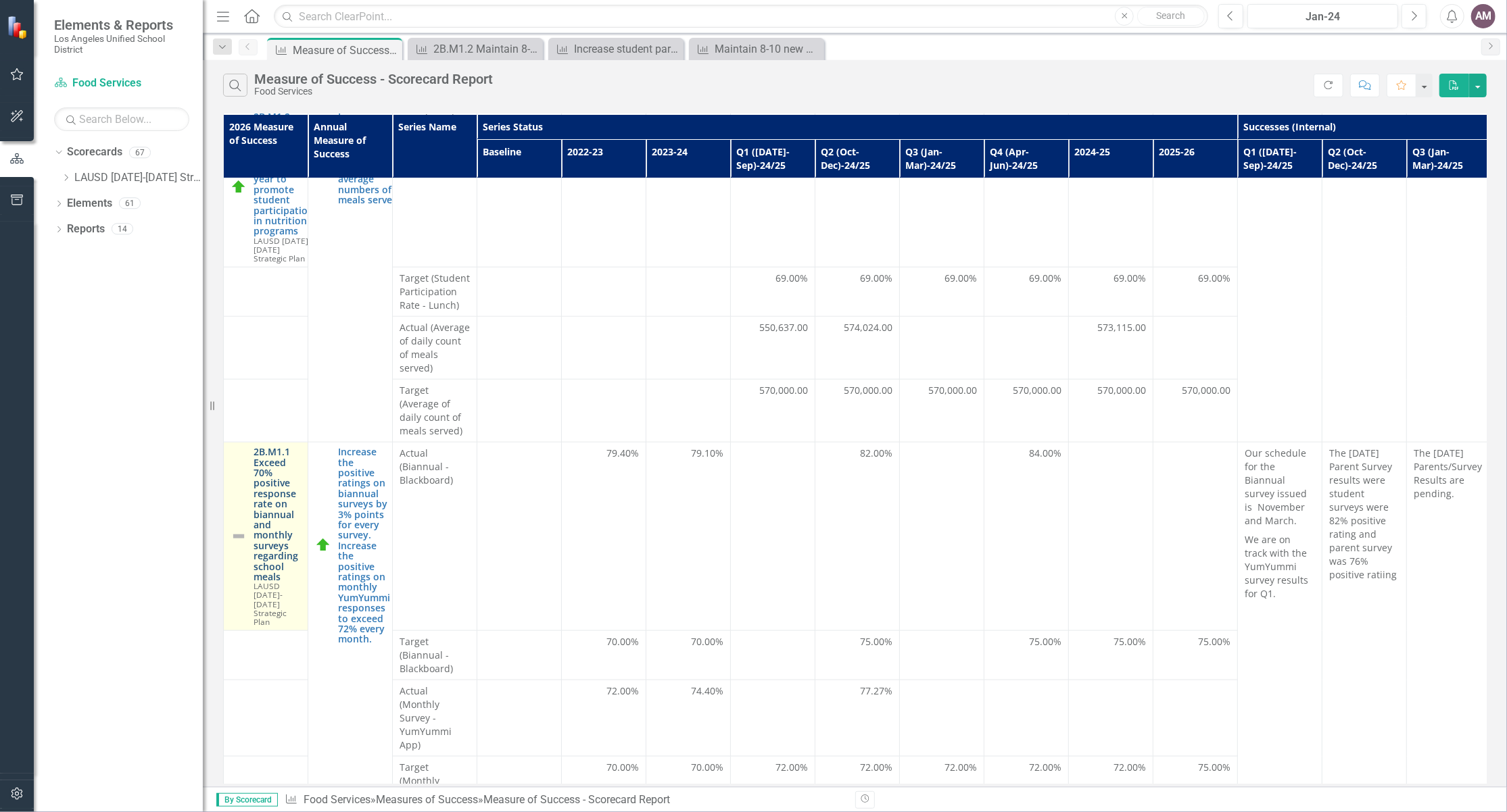
click at [265, 544] on link "2B.M1.1 Exceed 70% positive response rate on biannual and monthly surveys regar…" at bounding box center [277, 514] width 47 height 135
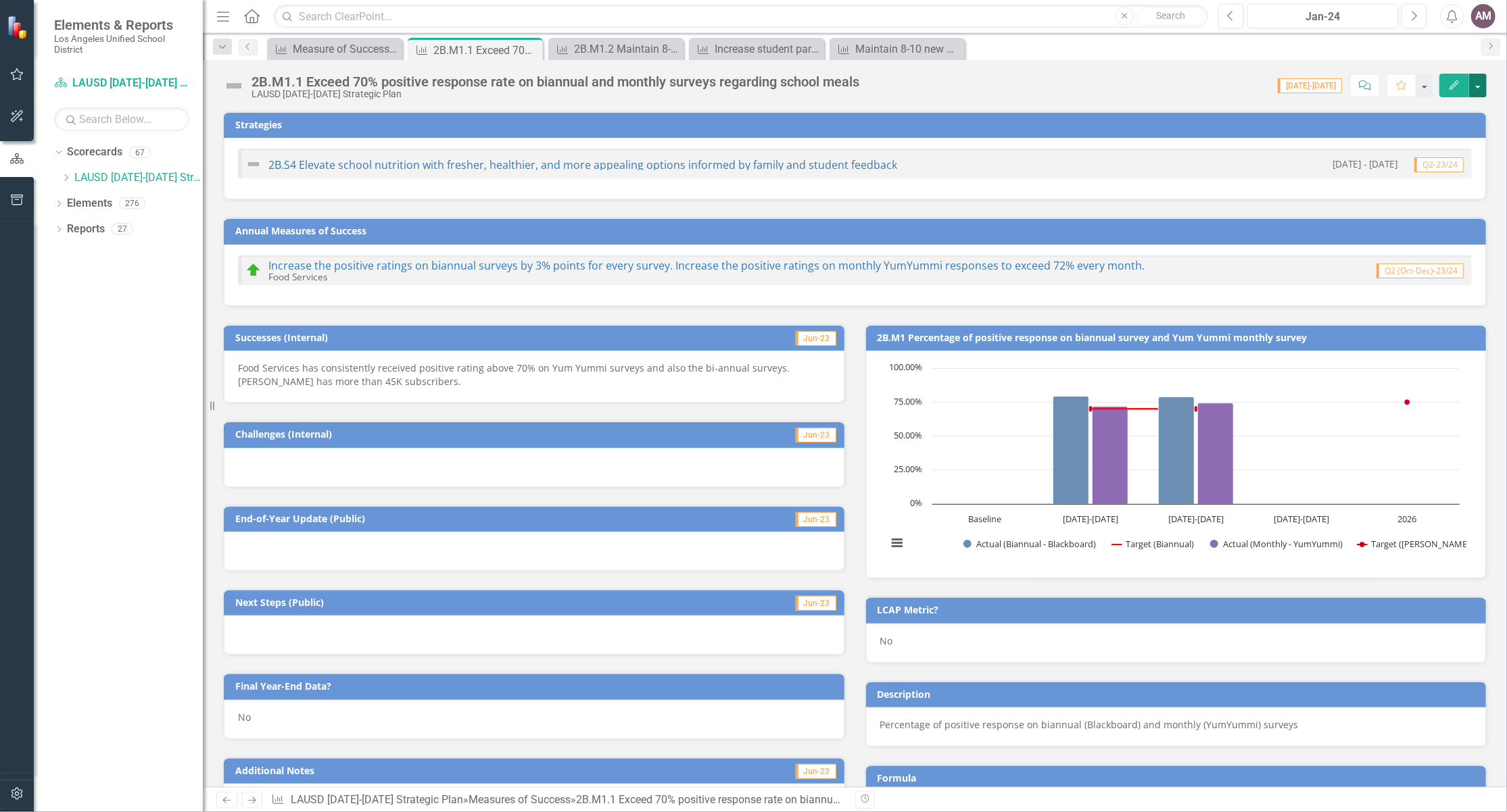
click at [1484, 88] on button "button" at bounding box center [1478, 85] width 18 height 24
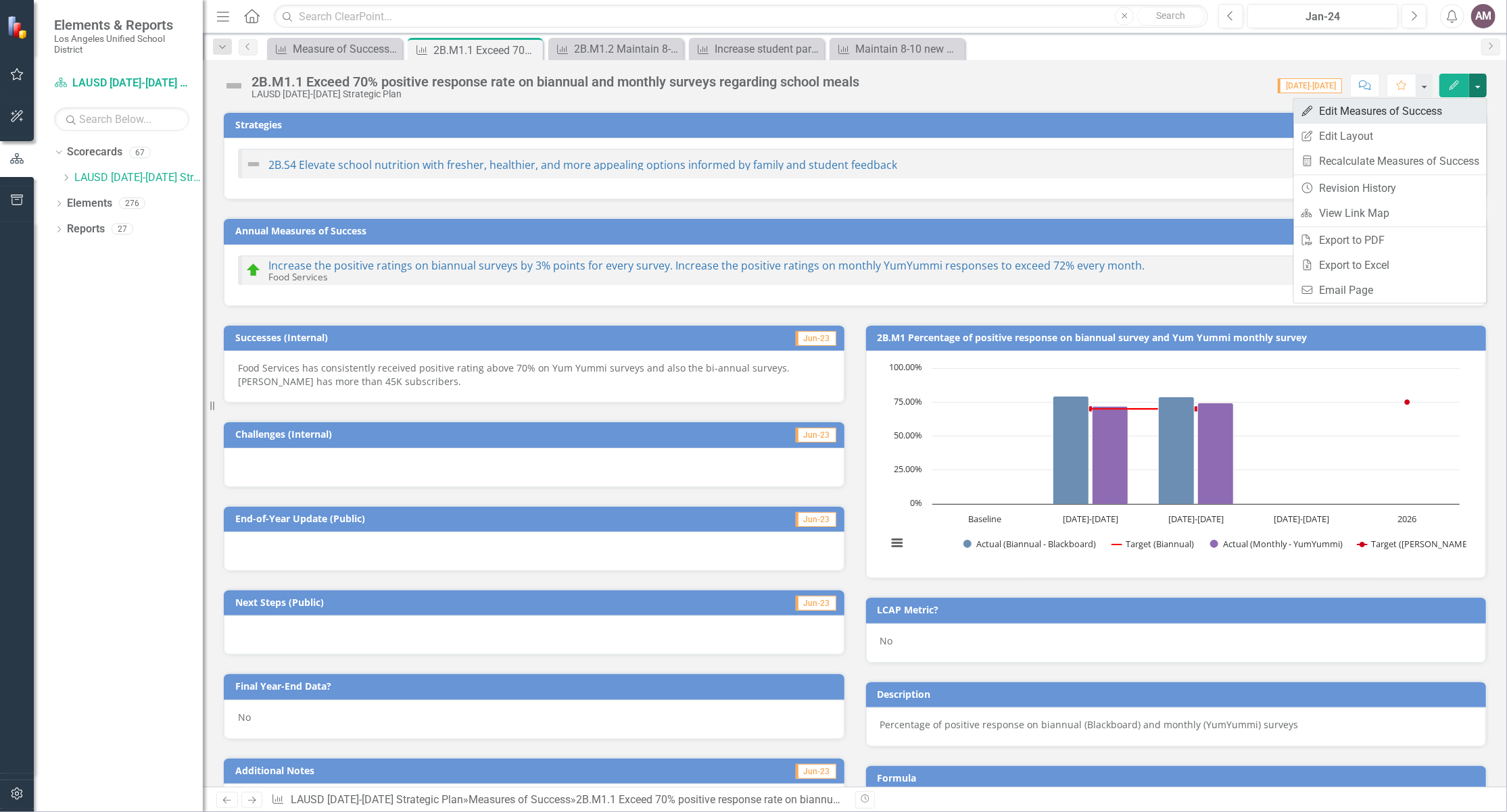
click at [1362, 111] on link "Edit Edit Measures of Success" at bounding box center [1390, 111] width 192 height 25
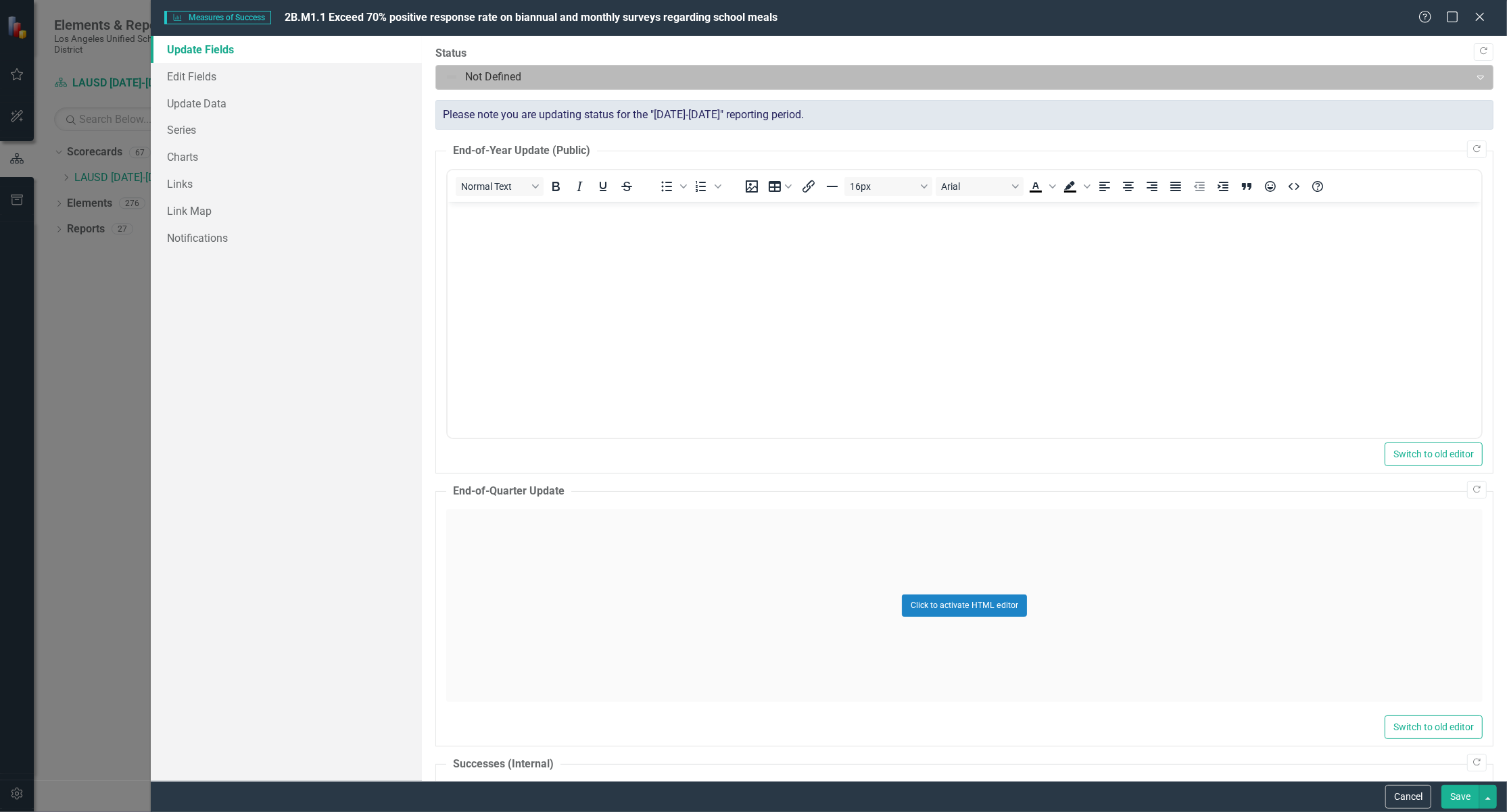
click at [1475, 81] on icon "Expand" at bounding box center [1480, 76] width 14 height 11
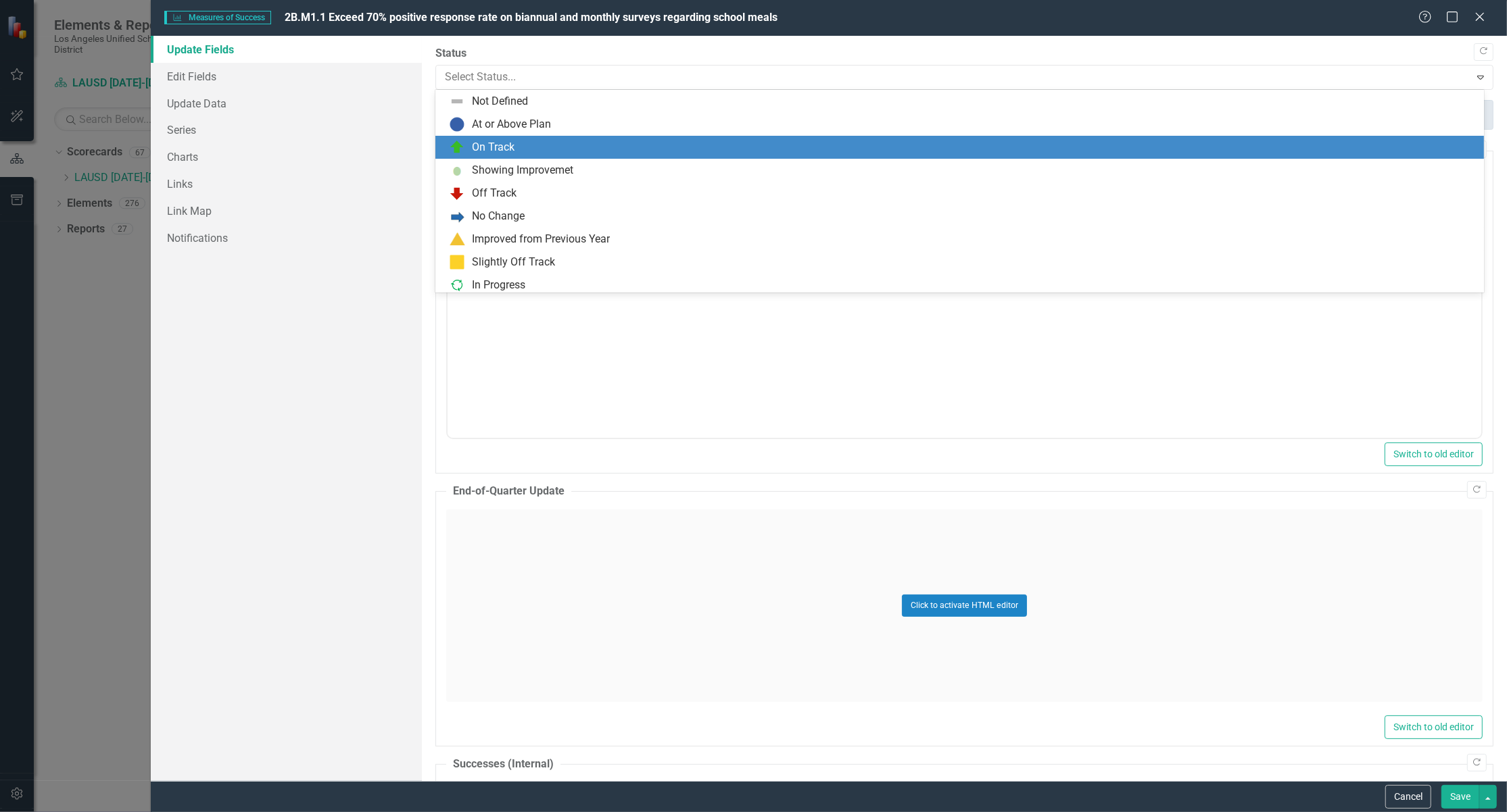
click at [504, 150] on div "On Track" at bounding box center [493, 147] width 42 height 15
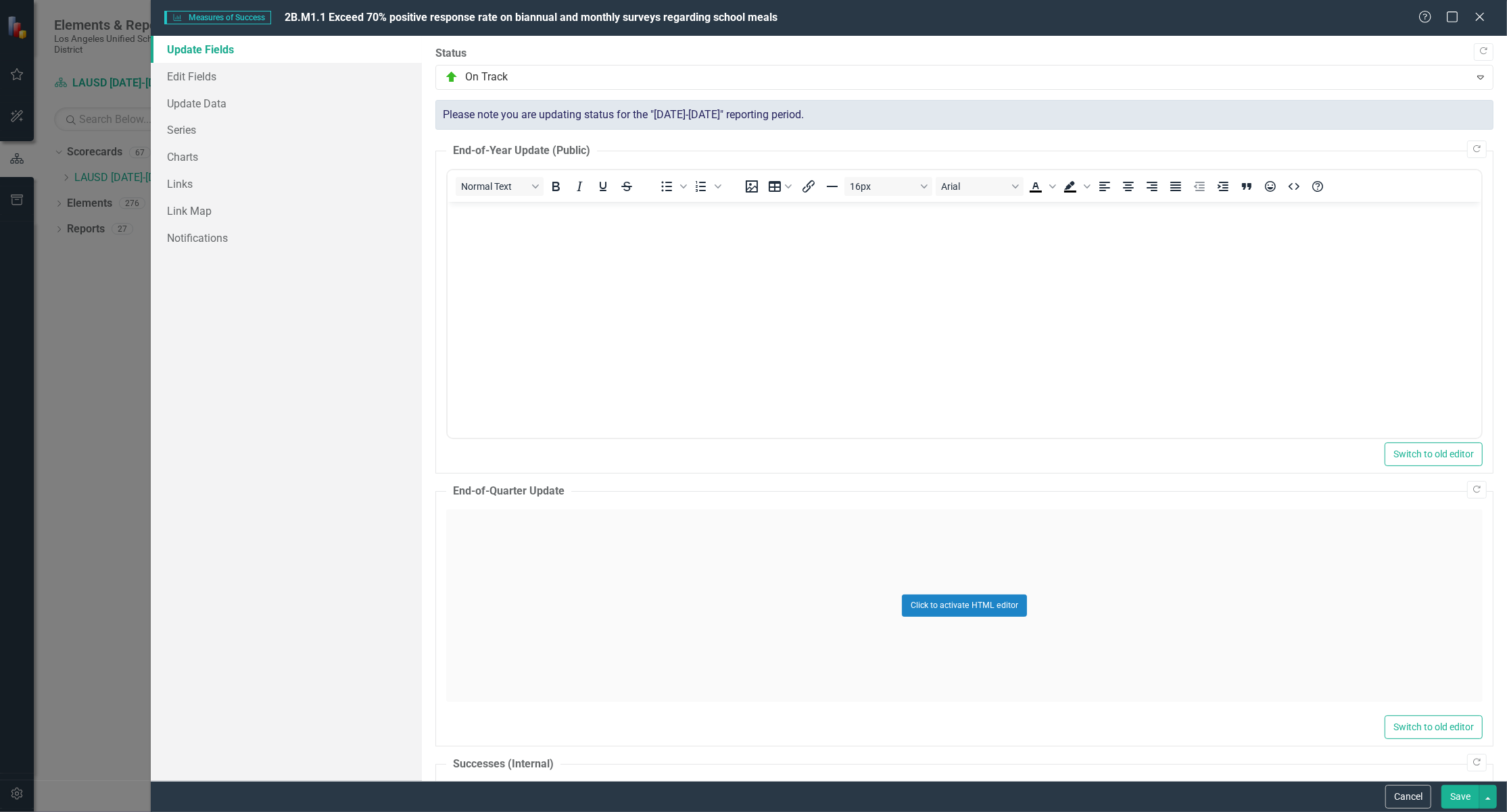
click at [1461, 790] on button "Save" at bounding box center [1460, 797] width 38 height 24
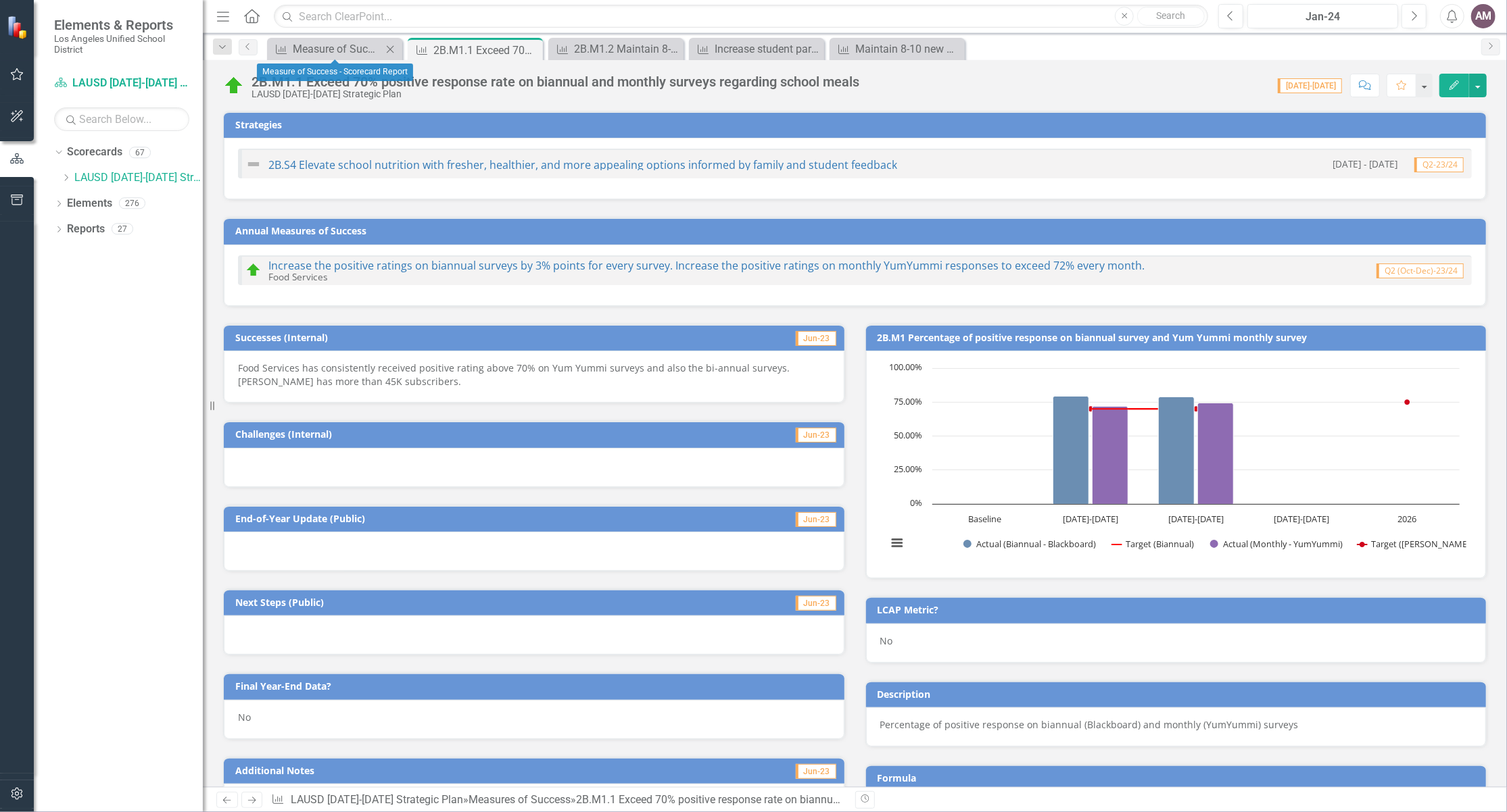
click at [335, 39] on div "Measures of Success Measure of Success - Scorecard Report Close" at bounding box center [334, 49] width 136 height 22
click at [335, 43] on div "Measure of Success - Scorecard Report" at bounding box center [338, 49] width 89 height 17
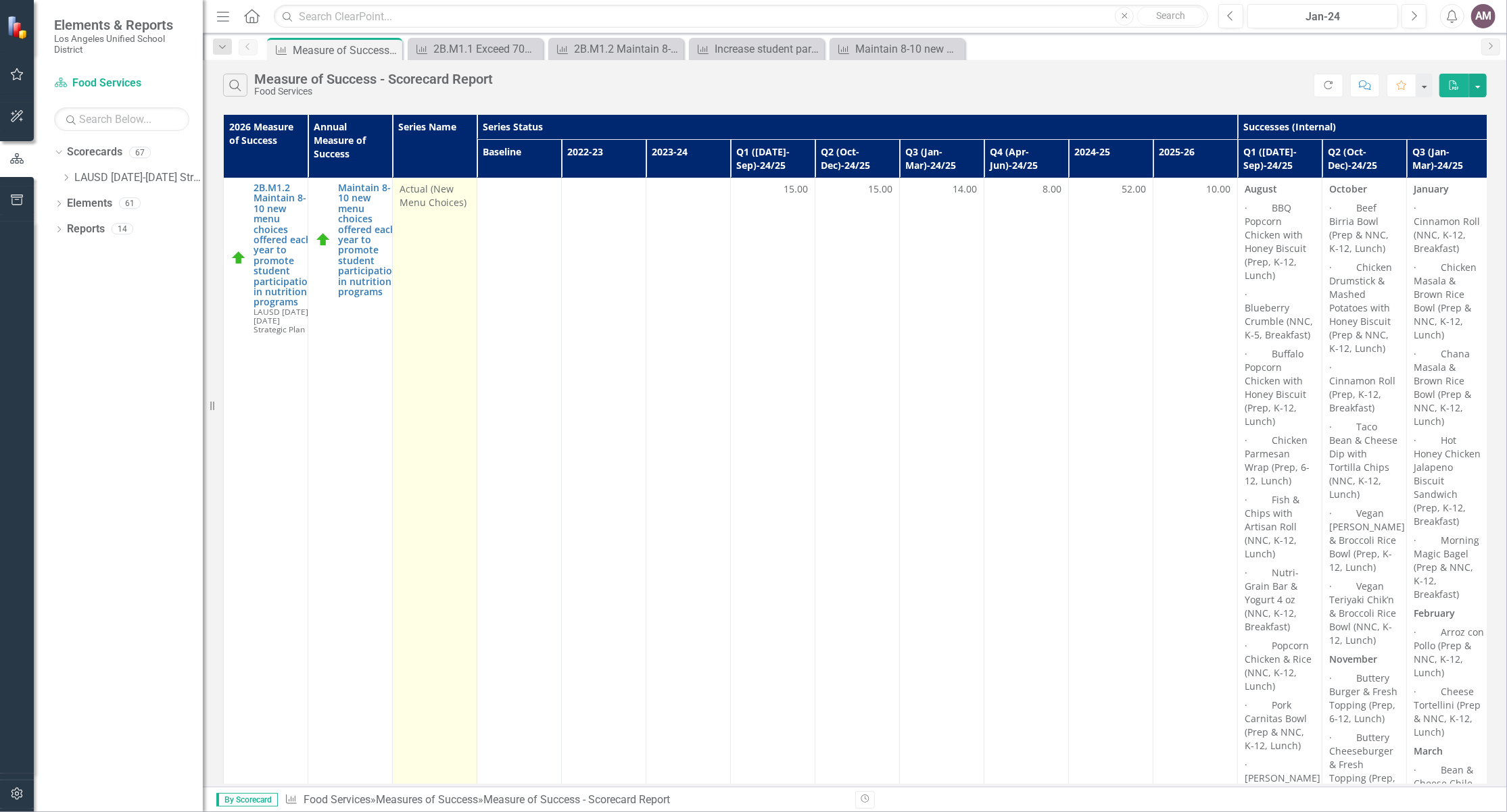
click at [431, 198] on span "Actual (New Menu Choices)" at bounding box center [434, 195] width 71 height 27
click at [458, 338] on td "Actual (New Menu Choices)" at bounding box center [435, 672] width 84 height 988
click at [417, 200] on span "Actual (New Menu Choices)" at bounding box center [434, 195] width 71 height 27
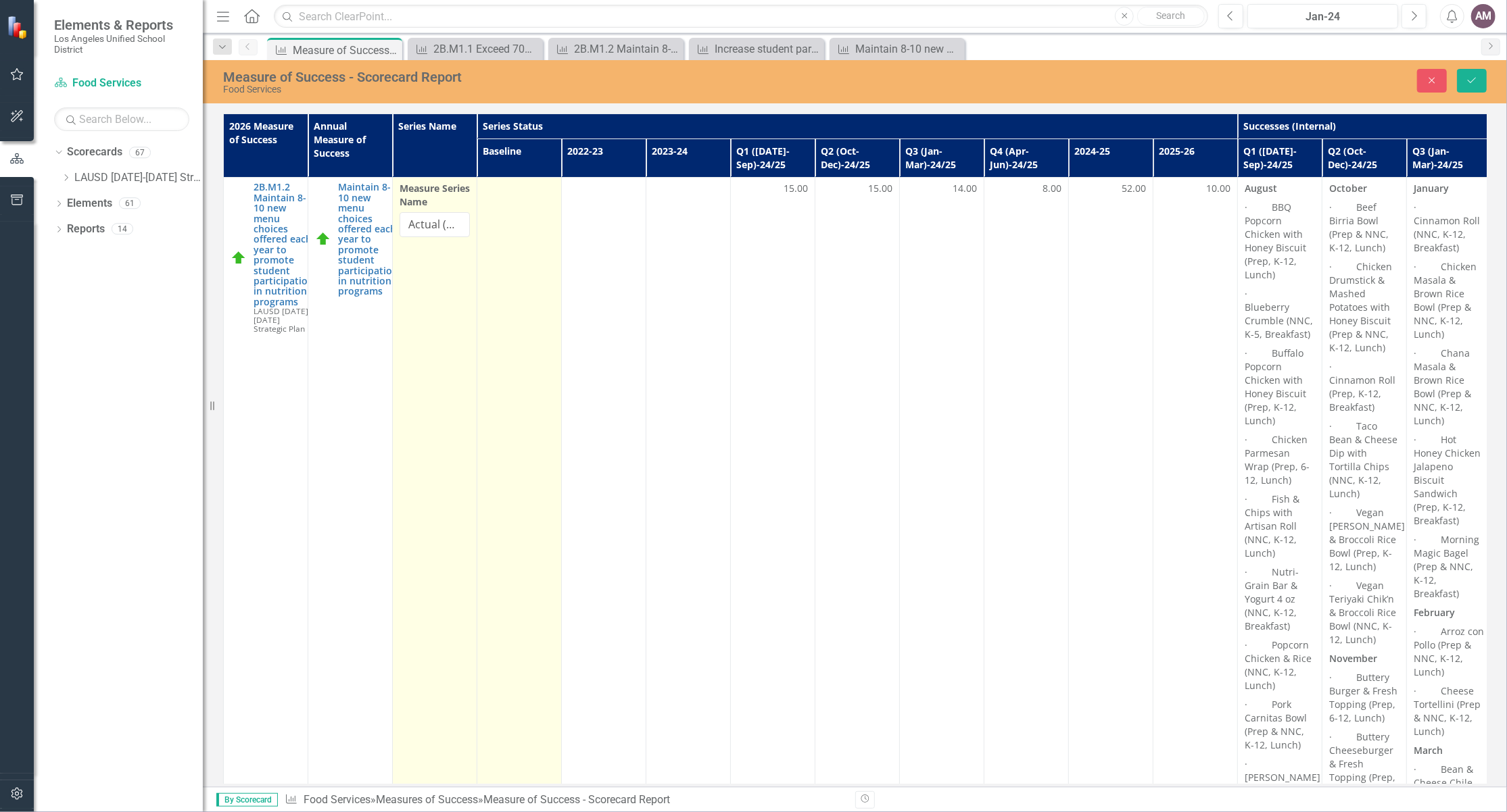
click at [552, 415] on td at bounding box center [519, 672] width 84 height 988
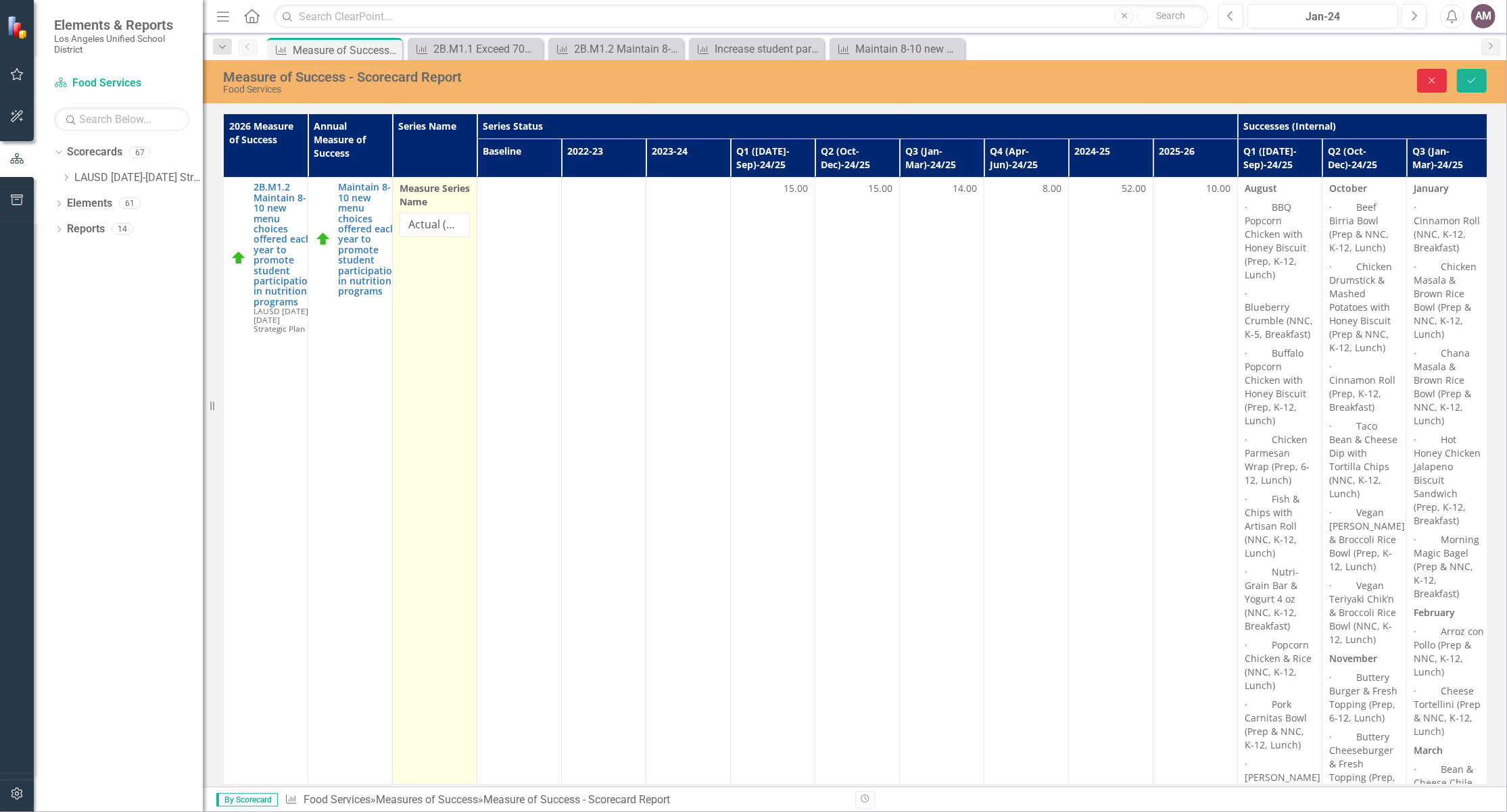
click at [1431, 82] on icon "Close" at bounding box center [1432, 80] width 12 height 10
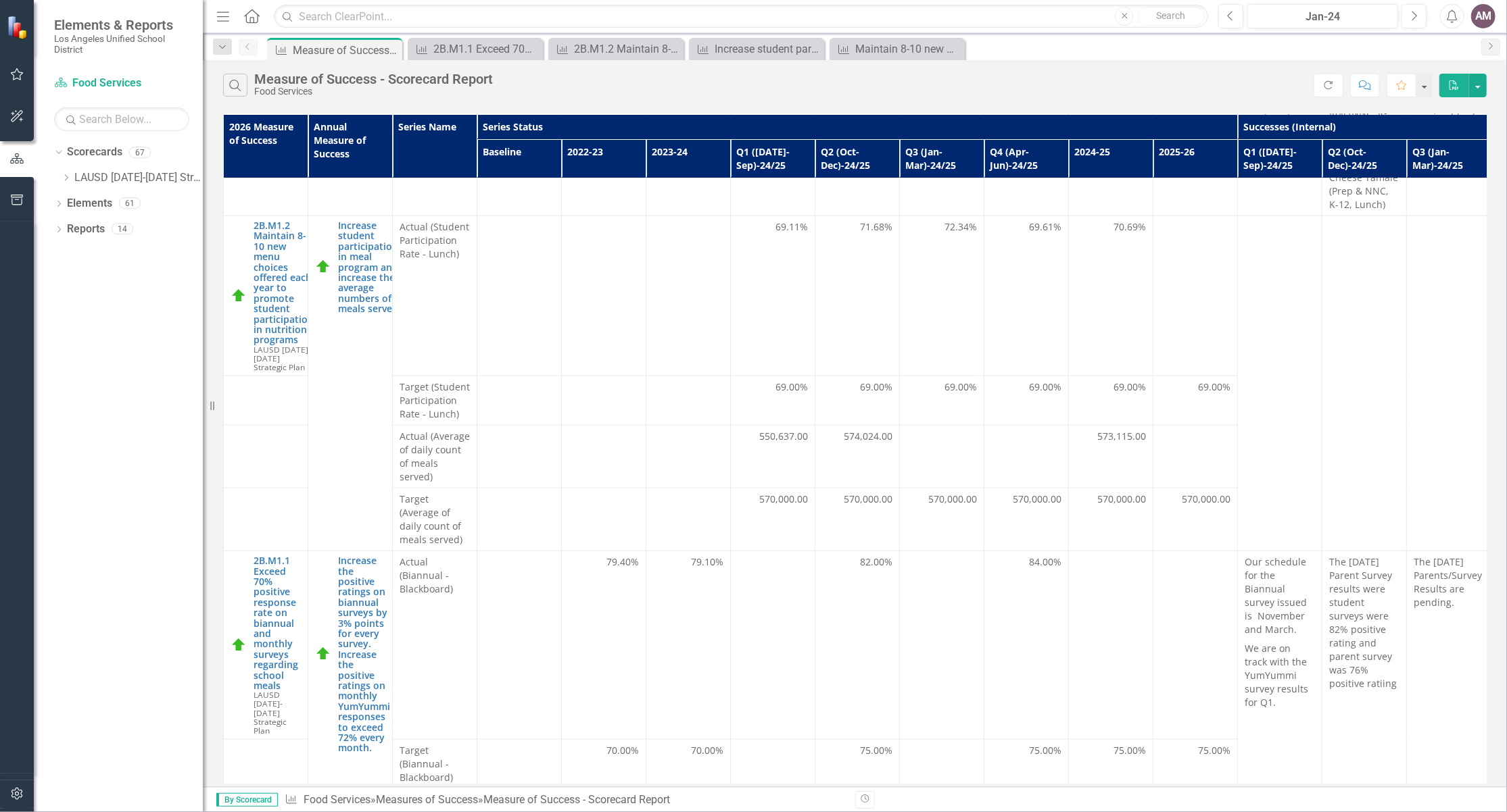
scroll to position [1280, 0]
